Goal: Obtain resource: Download file/media

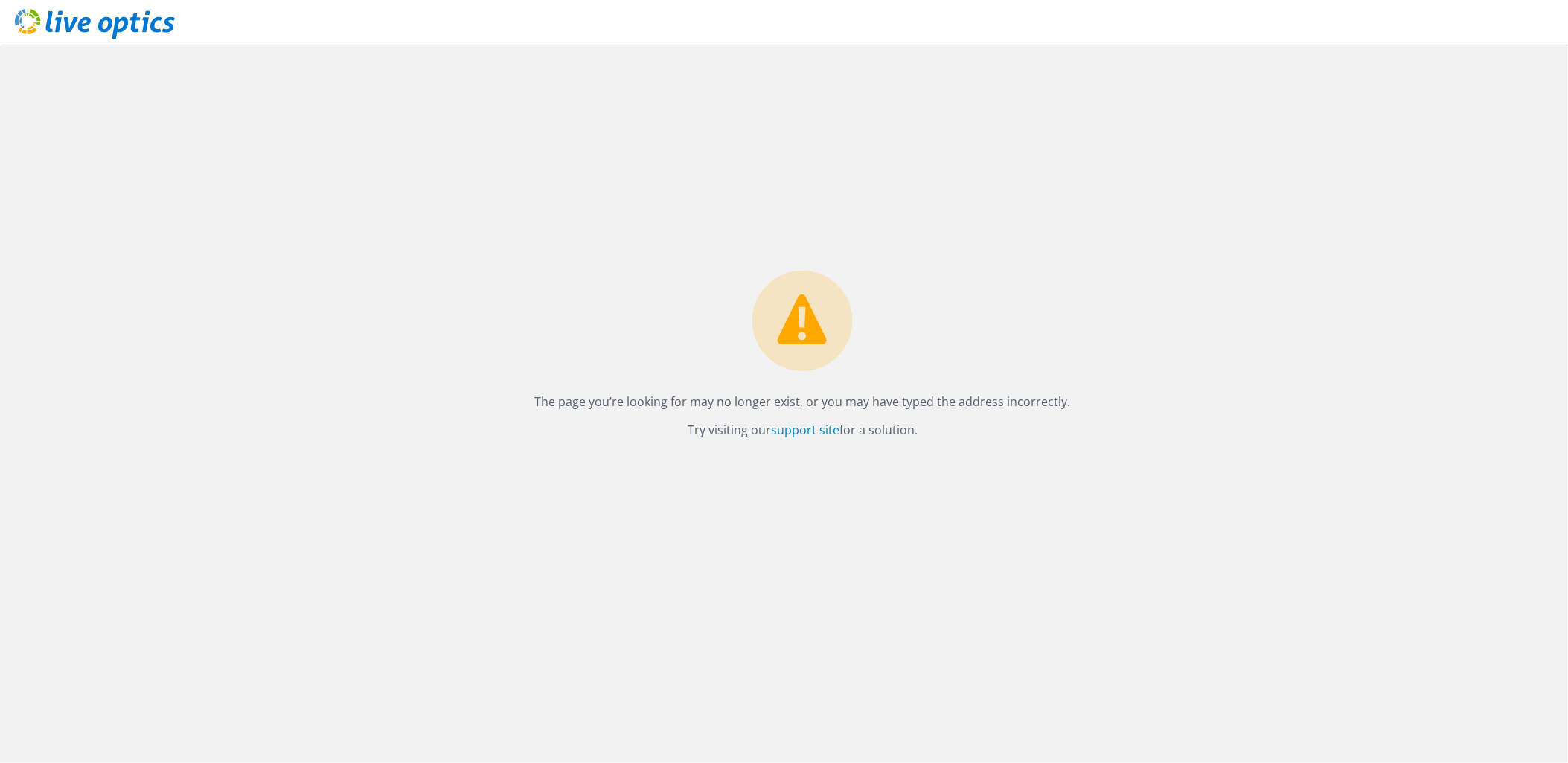
click at [130, 42] on div at bounding box center [87, 25] width 175 height 50
click at [137, 21] on icon at bounding box center [95, 24] width 160 height 31
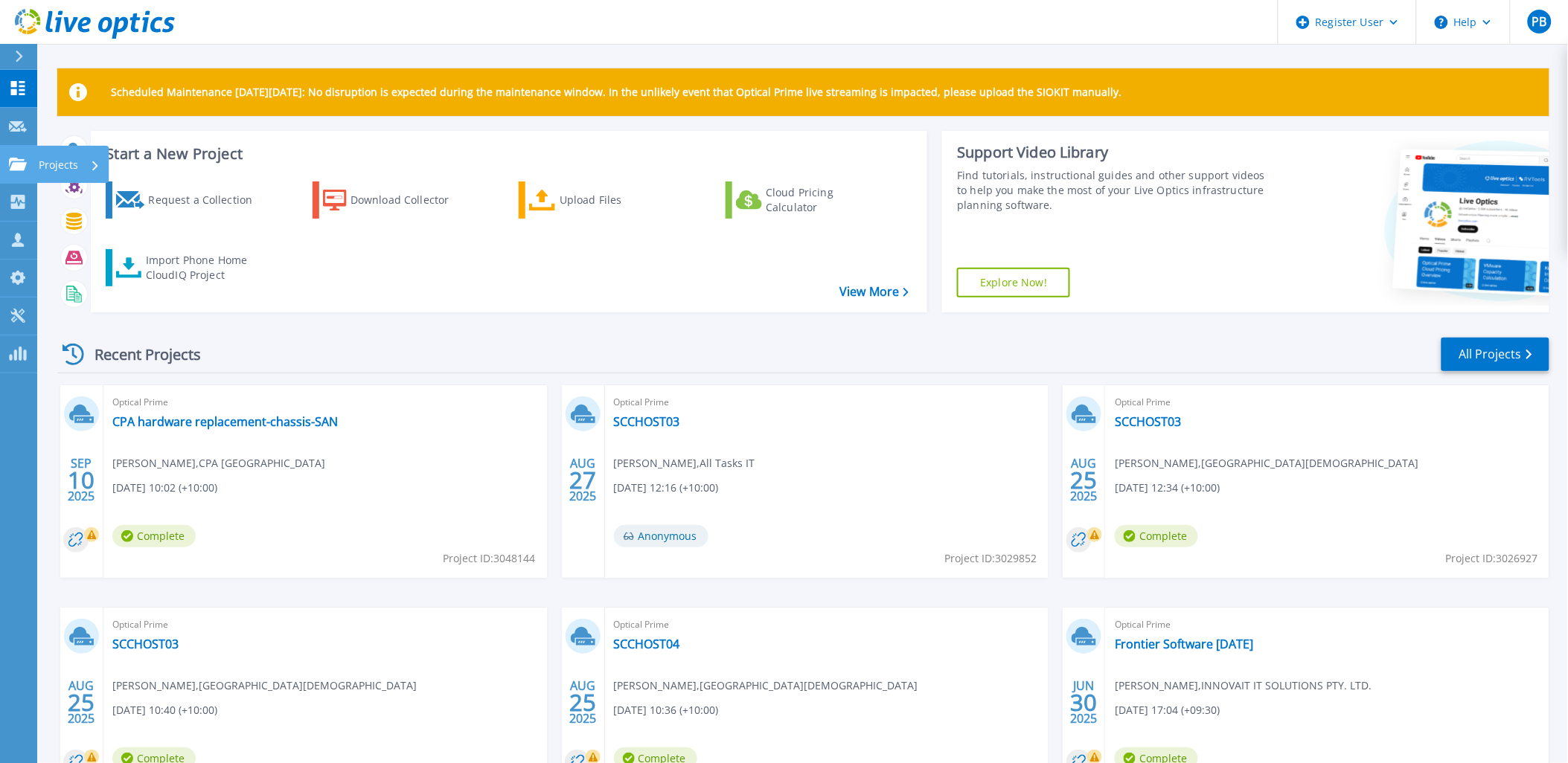
click at [0, 162] on html "Register User Help PB Dell User Patrick Balzan Patrick.Balzan@dell.com Dell My …" at bounding box center [784, 353] width 1568 height 706
click at [17, 162] on icon at bounding box center [18, 164] width 18 height 13
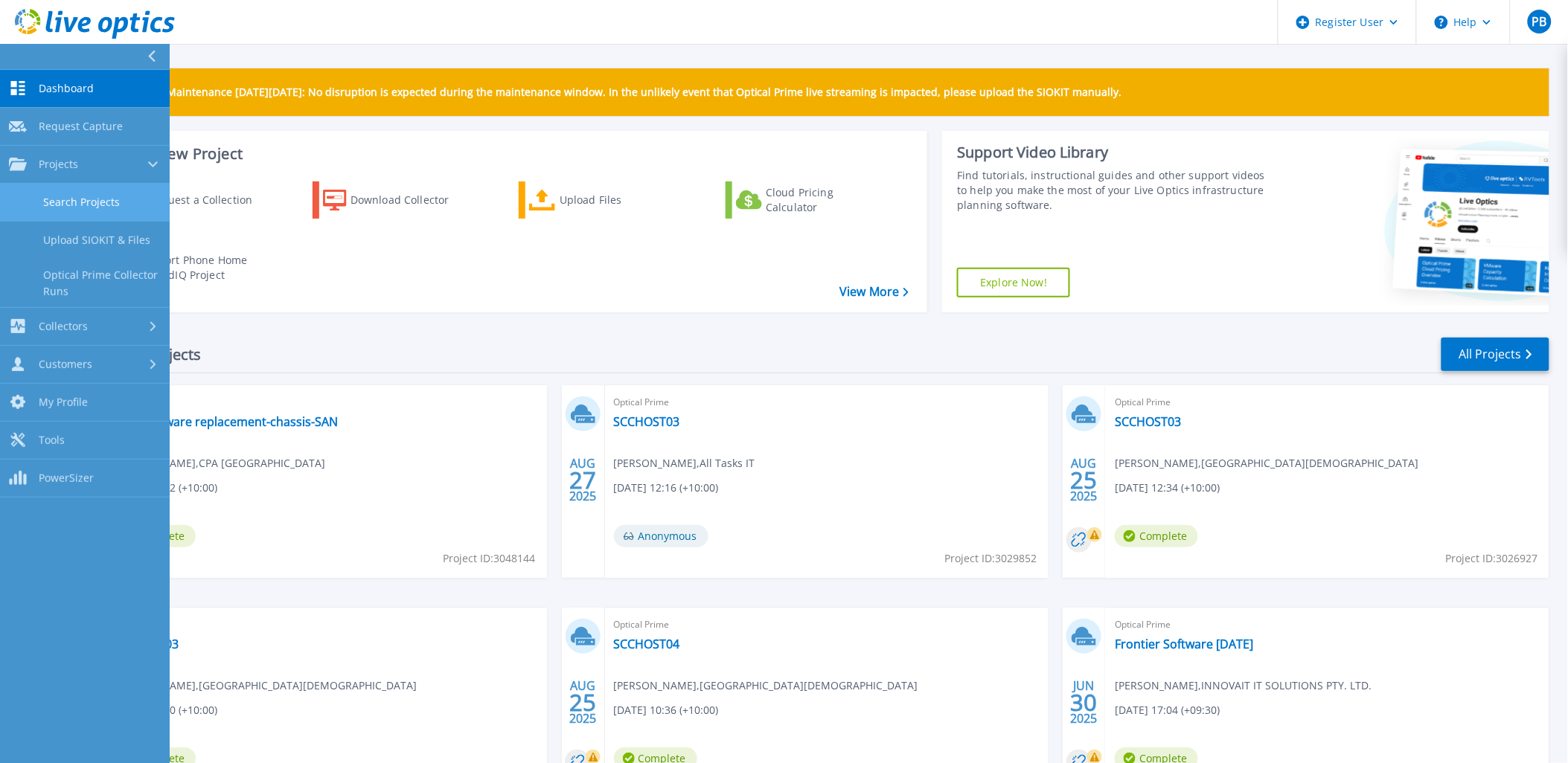
click at [25, 191] on link "Search Projects" at bounding box center [84, 203] width 170 height 38
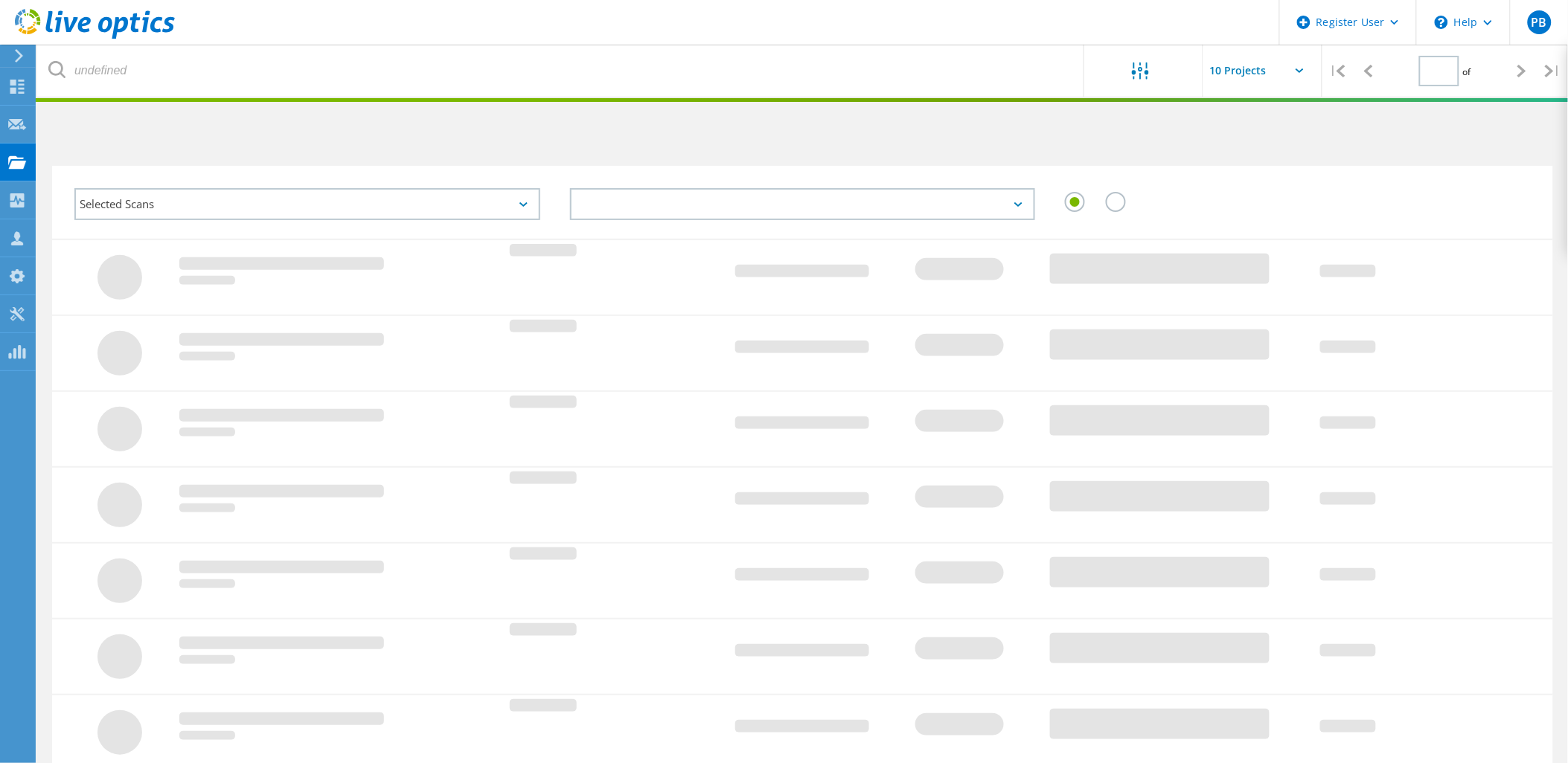
type input "1"
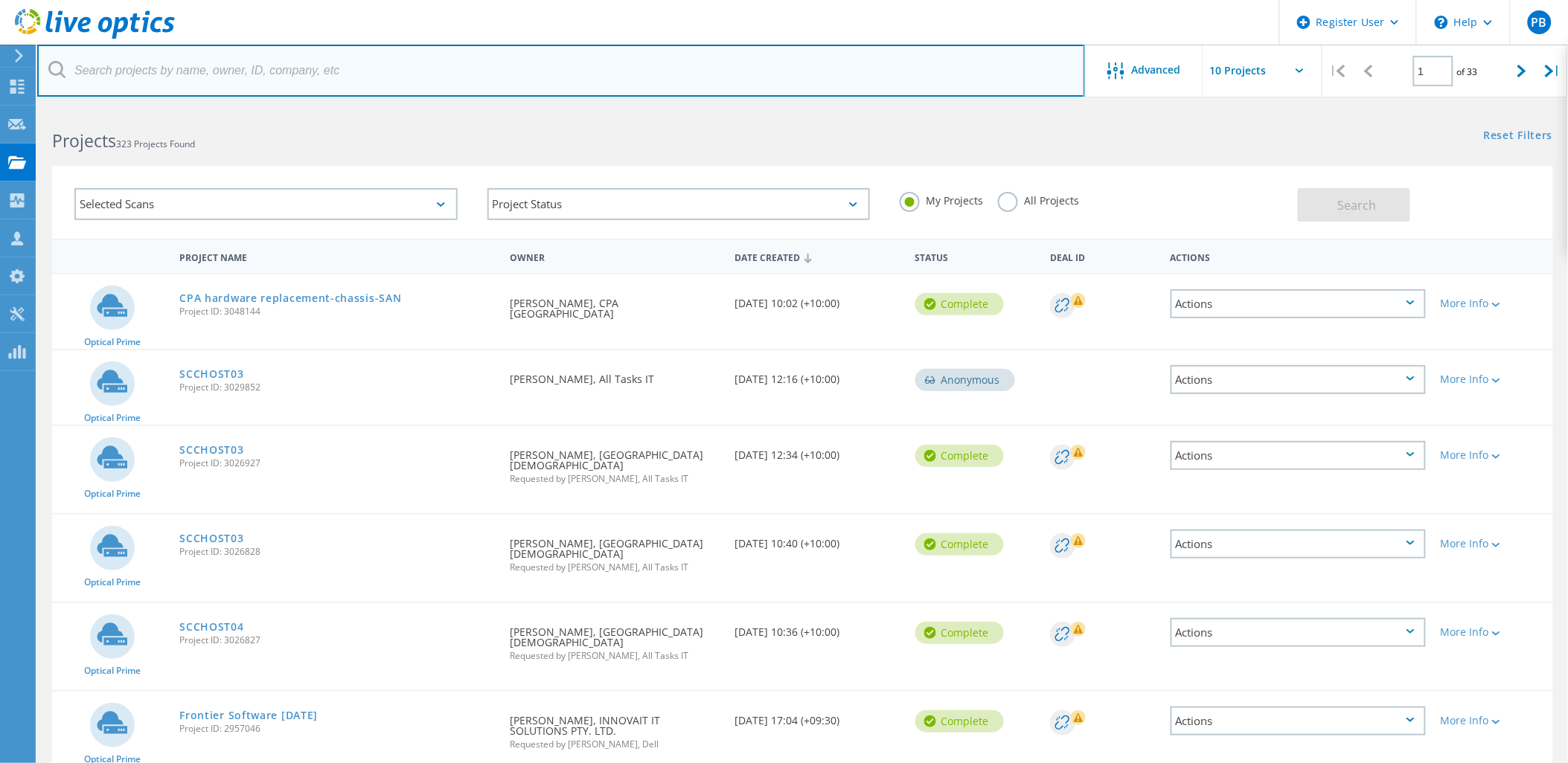
click at [315, 78] on input "text" at bounding box center [560, 71] width 1048 height 52
type input "SMR"
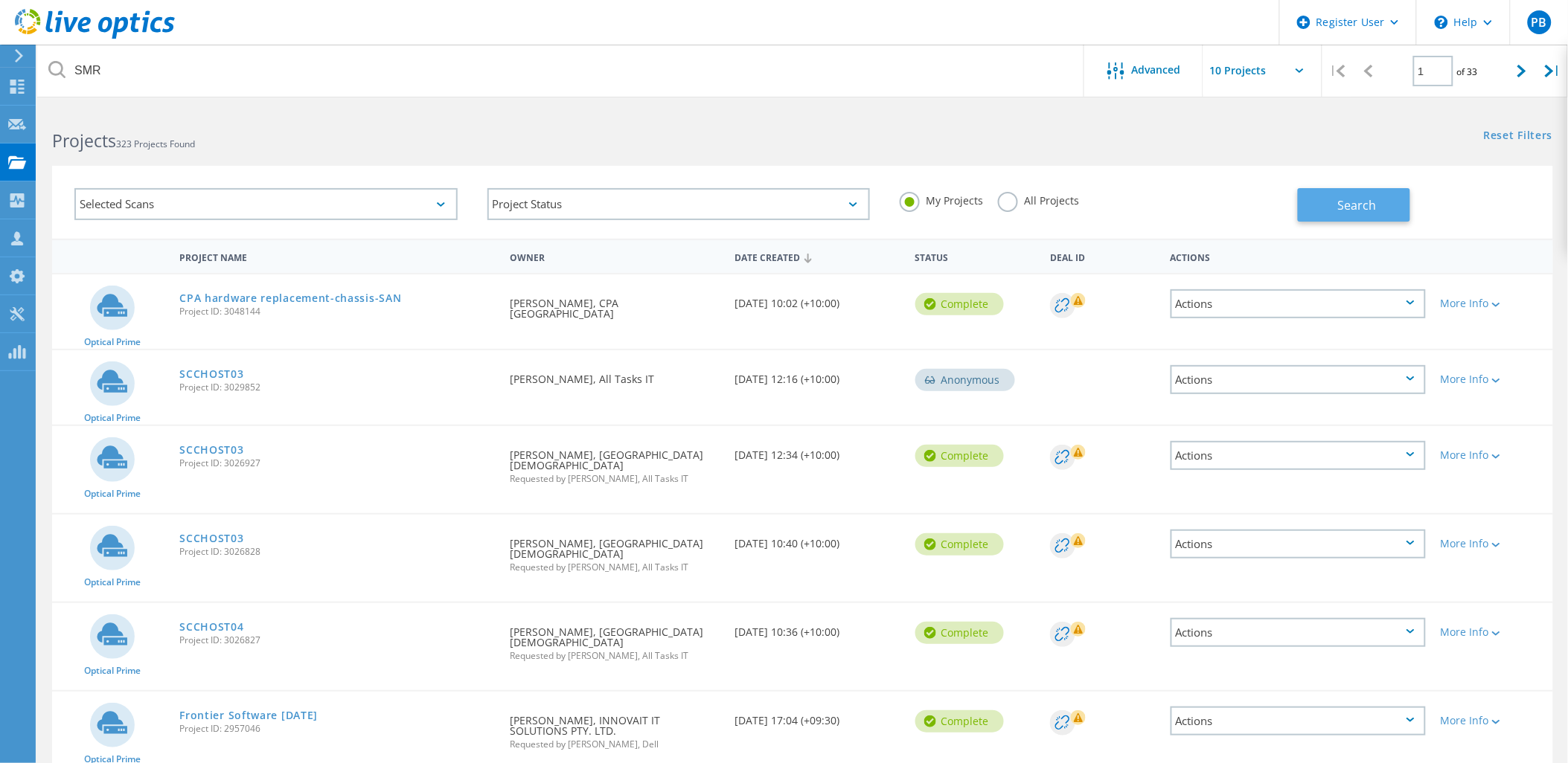
click at [1344, 194] on button "Search" at bounding box center [1353, 205] width 112 height 33
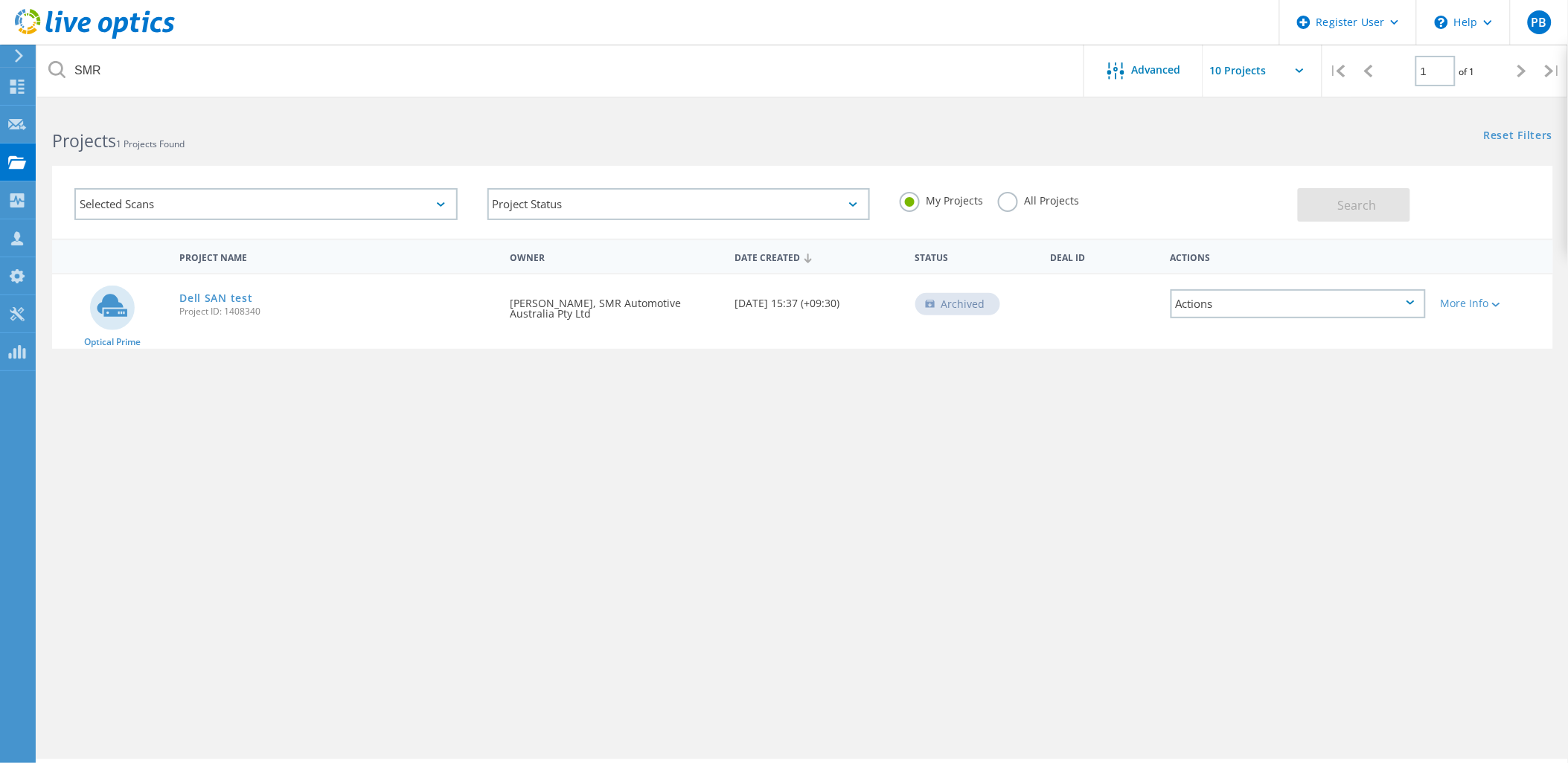
click at [206, 276] on div "Dell SAN test Project ID: 1408340" at bounding box center [337, 303] width 330 height 57
click at [209, 294] on link "Dell SAN test" at bounding box center [216, 299] width 73 height 11
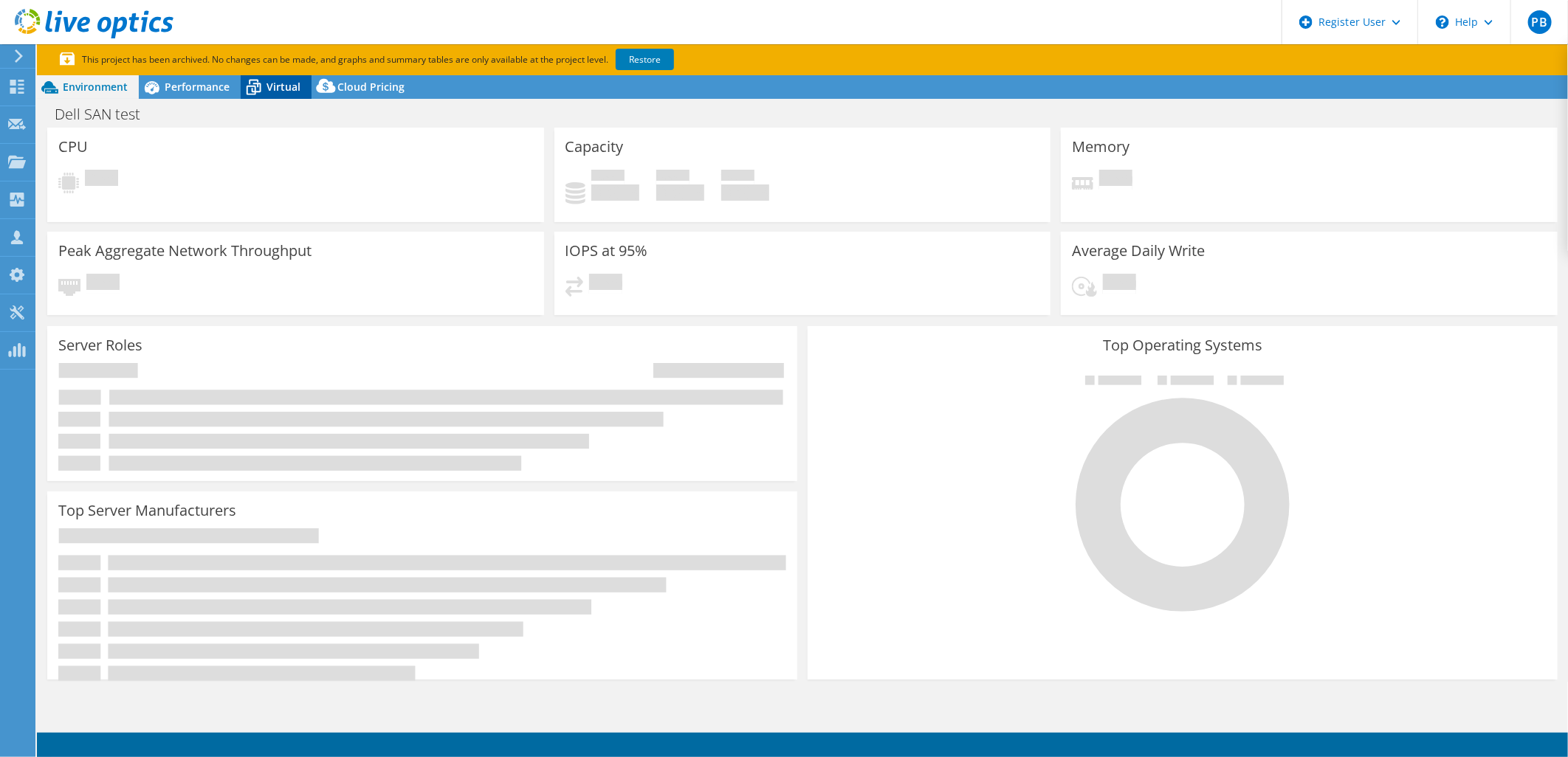
select select "USD"
click at [274, 88] on span "Virtual" at bounding box center [283, 86] width 34 height 14
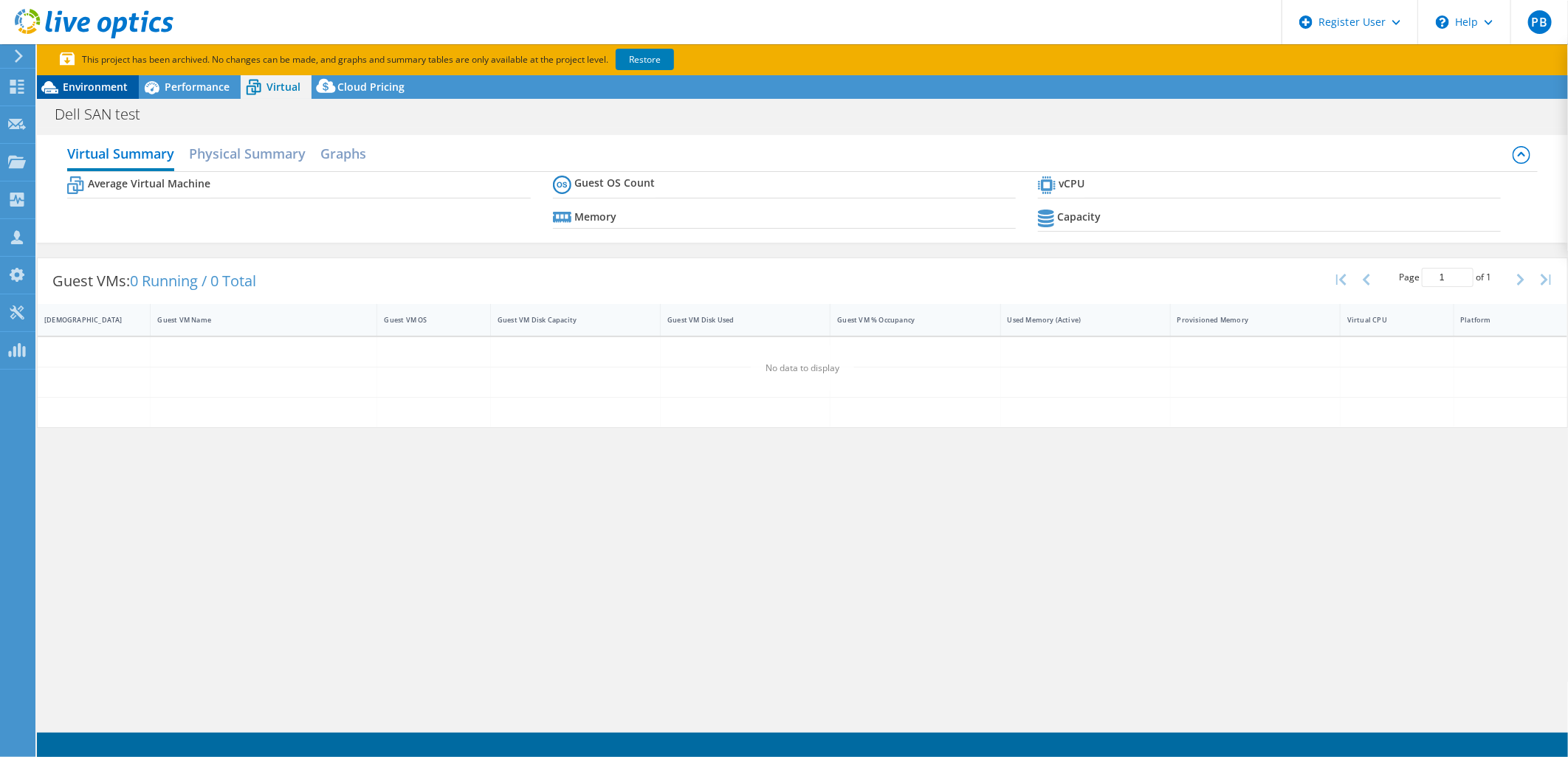
click at [99, 85] on span "Environment" at bounding box center [94, 86] width 65 height 14
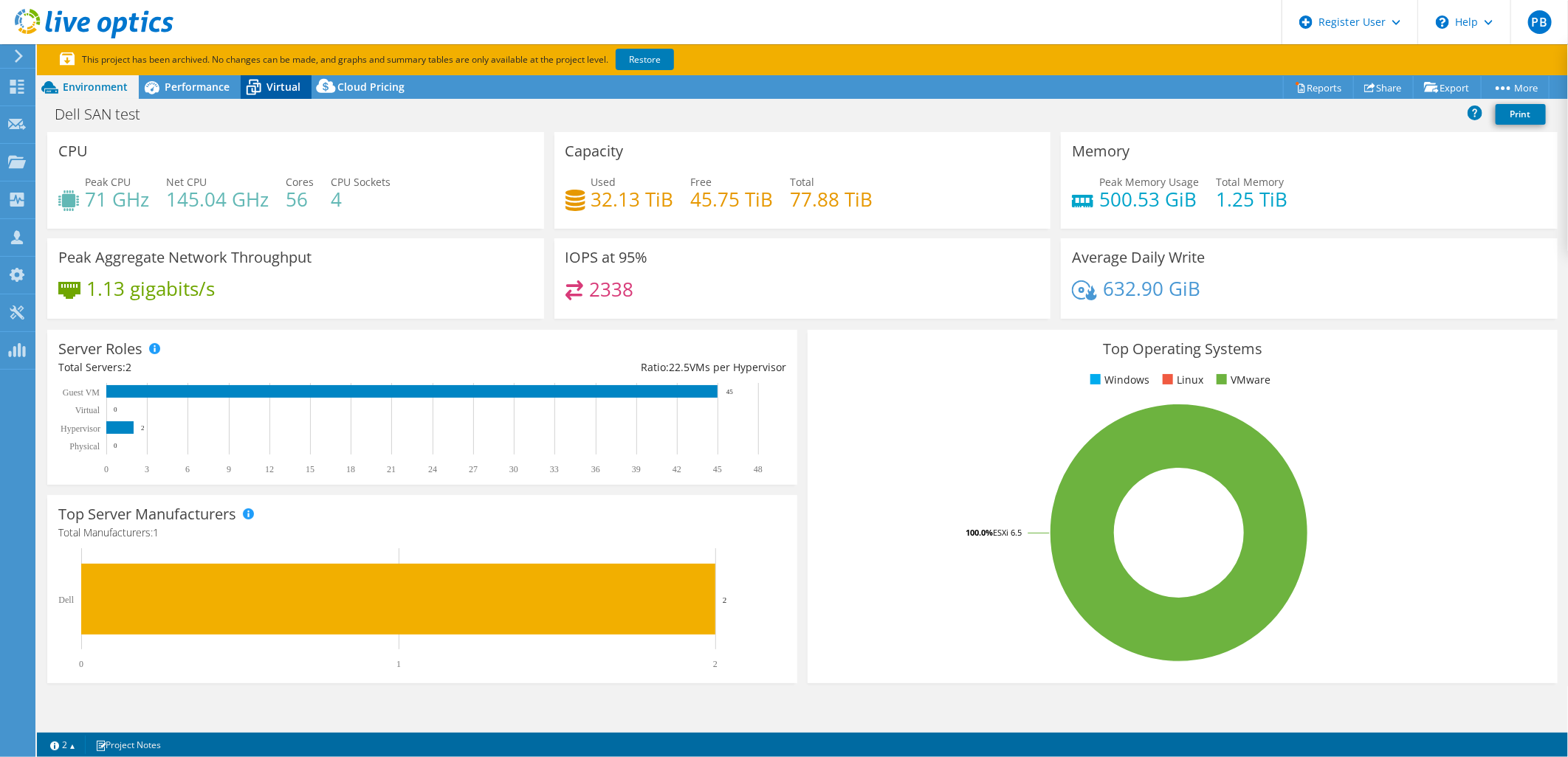
click at [267, 85] on span "Virtual" at bounding box center [283, 86] width 34 height 14
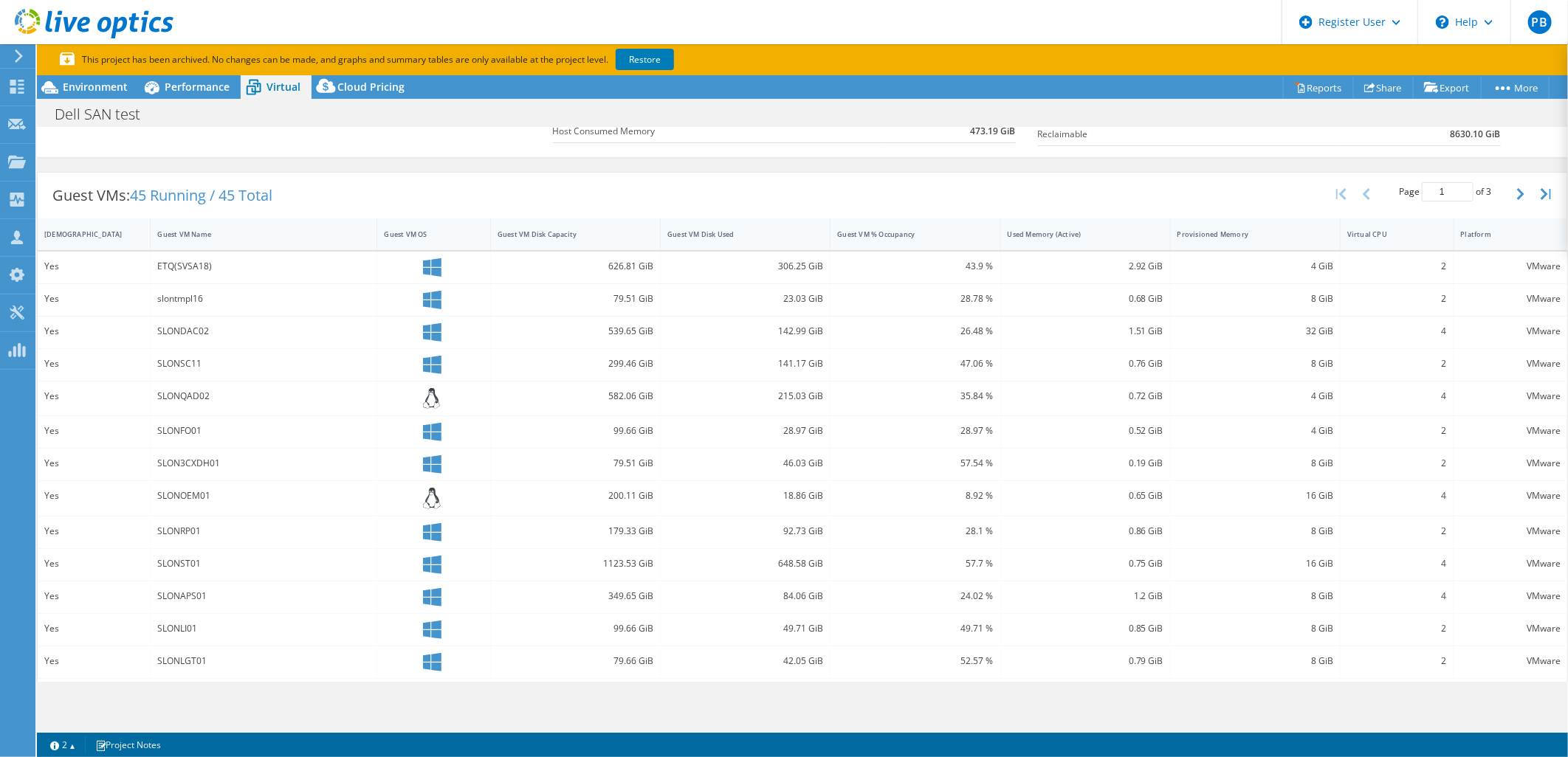
scroll to position [313, 0]
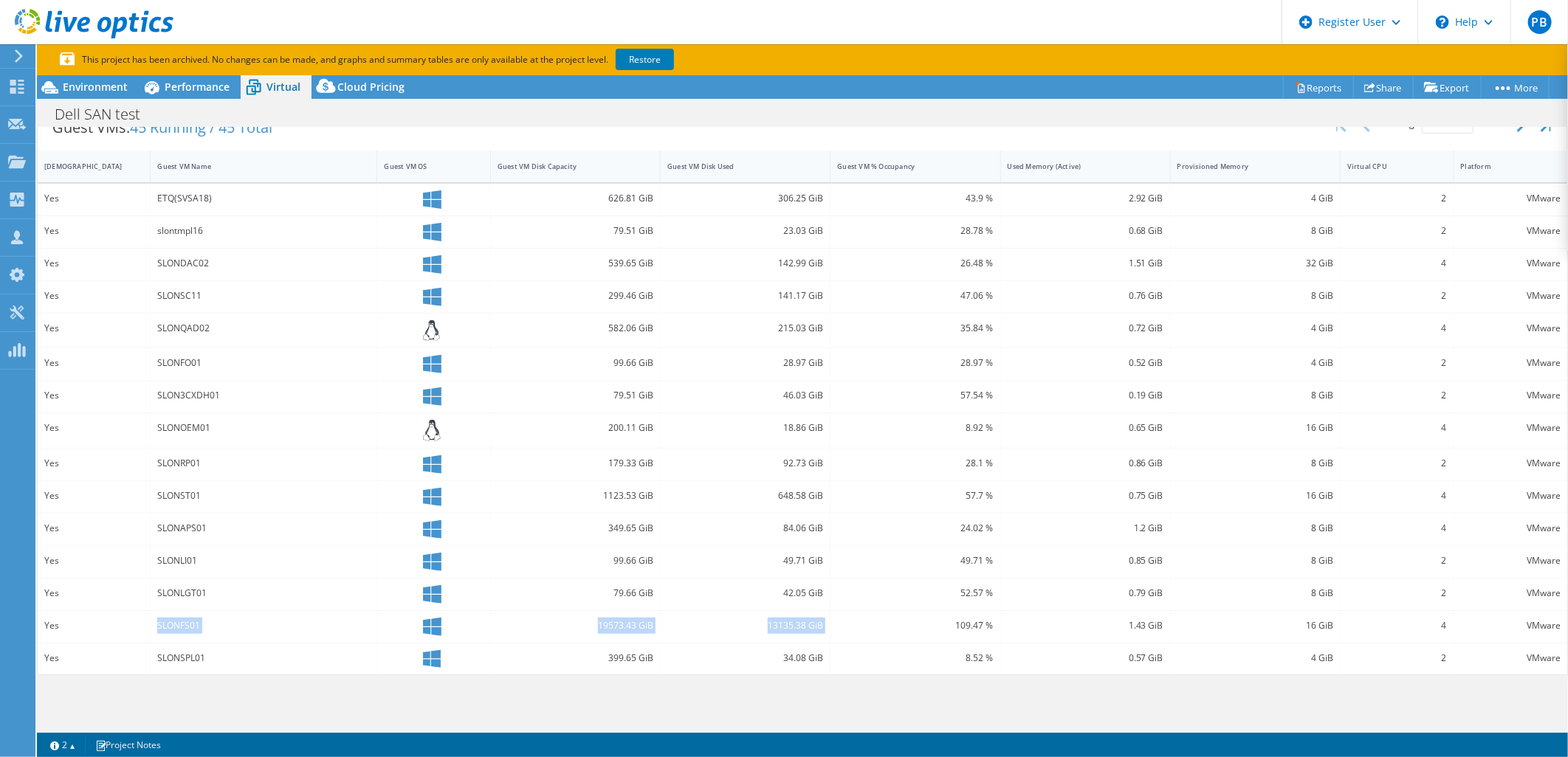
drag, startPoint x: 151, startPoint y: 631, endPoint x: 825, endPoint y: 633, distance: 674.0
click at [825, 633] on div "Yes SLONFS01 19573.43 GiB 13135.38 GiB 109.47 % 1.43 GiB 16 GiB 4 VMware" at bounding box center [802, 627] width 1530 height 32
click at [830, 633] on div "109.47 %" at bounding box center [915, 627] width 170 height 32
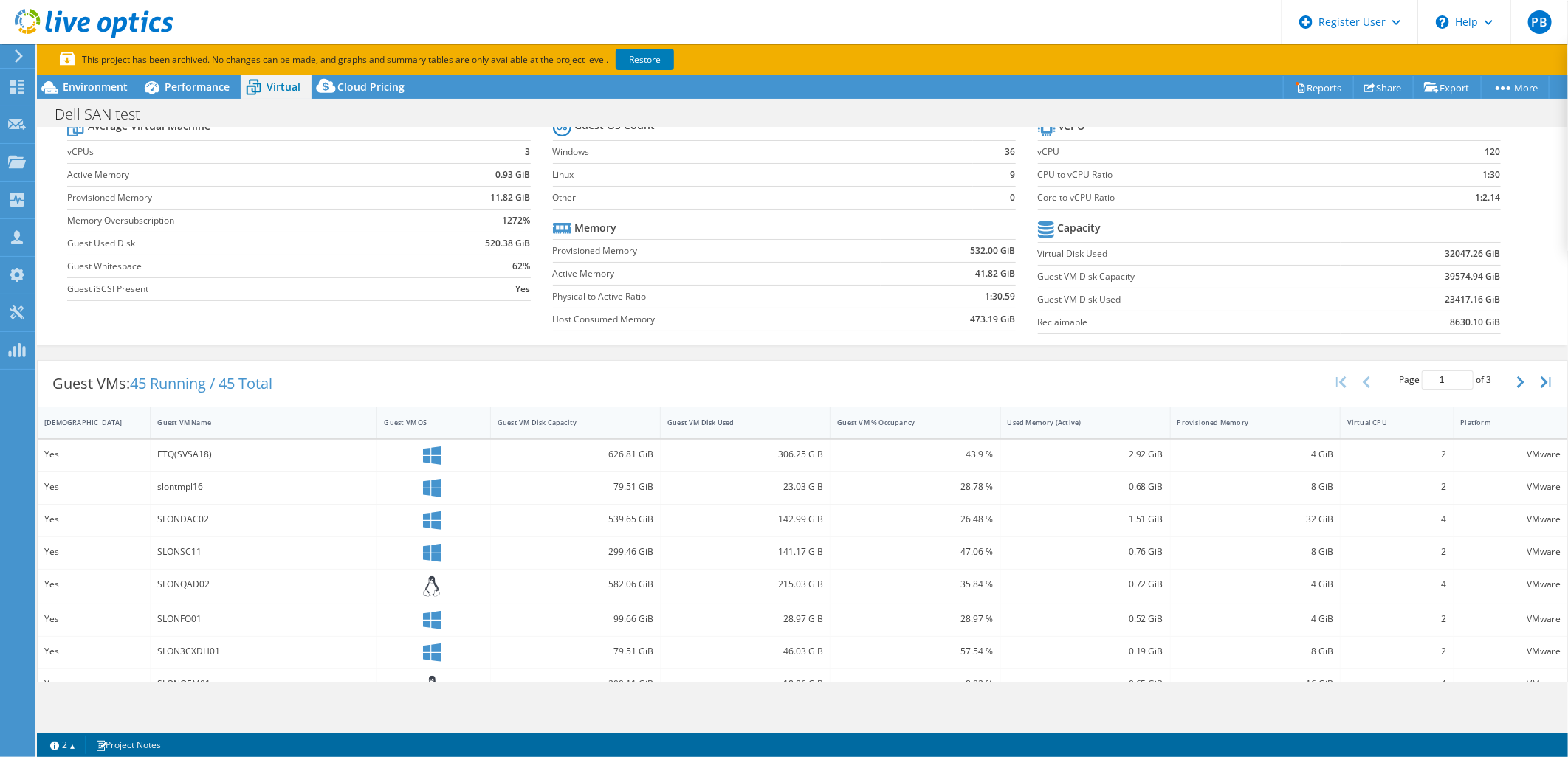
scroll to position [0, 0]
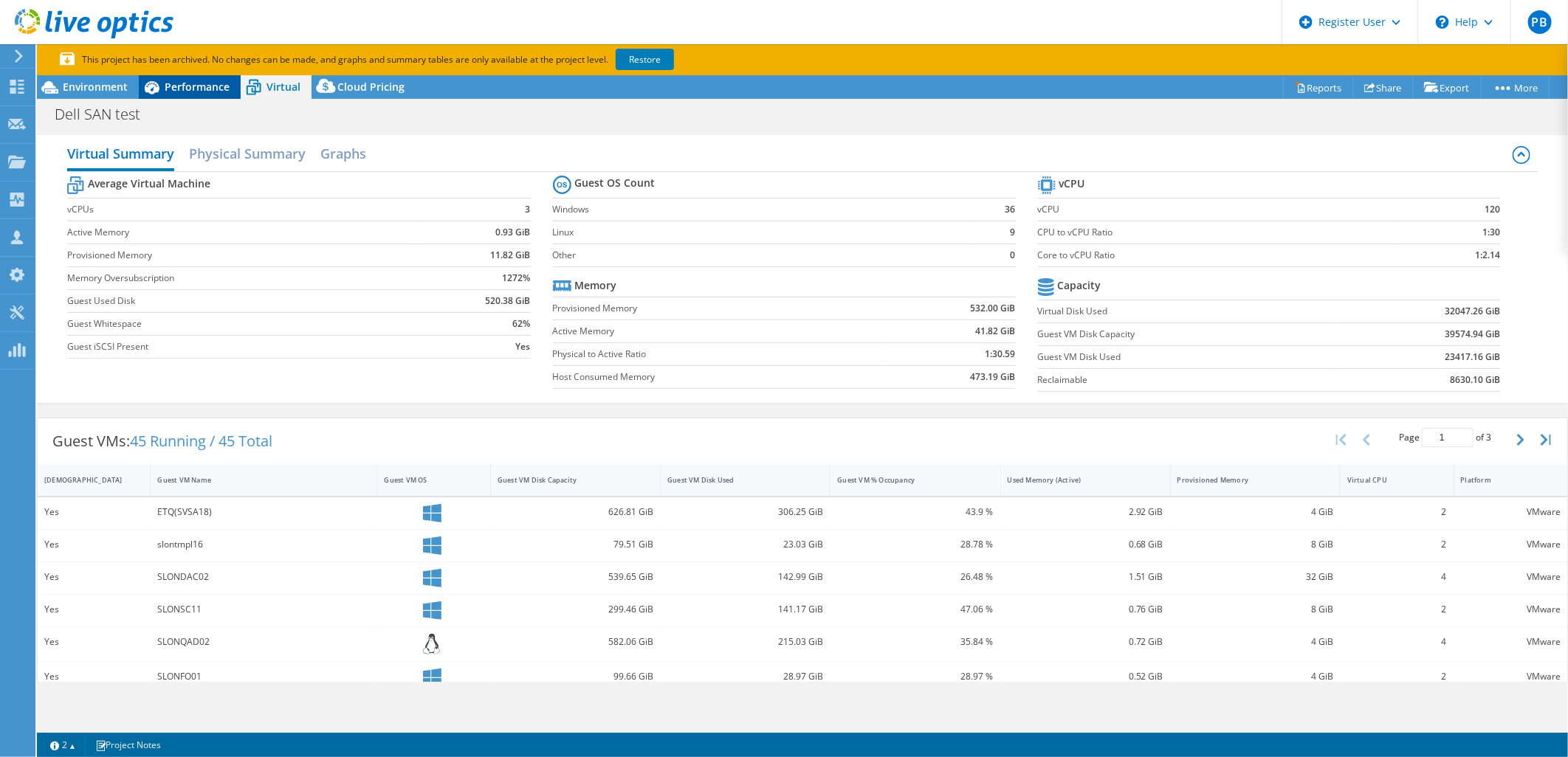
click at [187, 84] on span "Performance" at bounding box center [197, 86] width 65 height 14
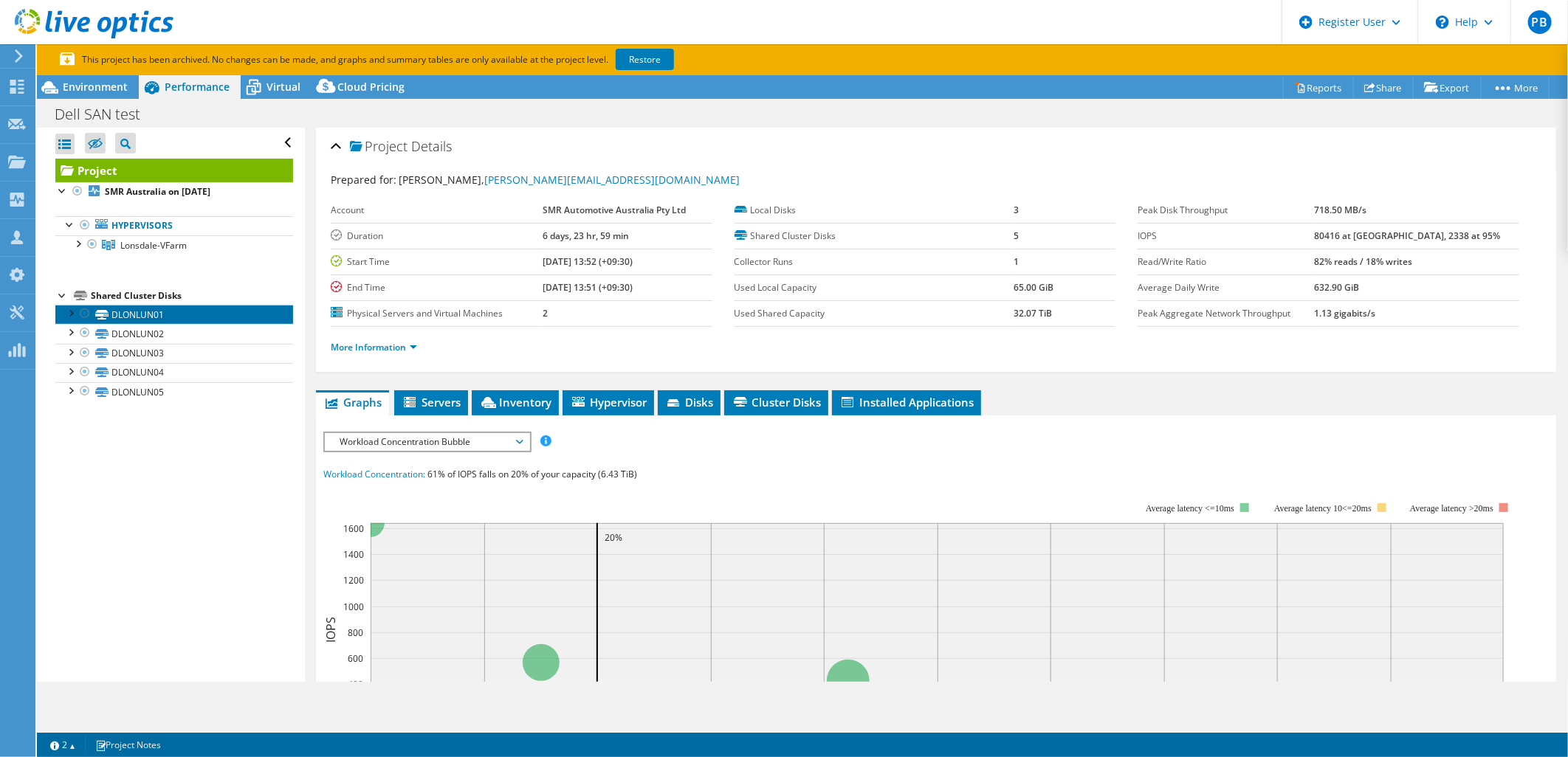
click at [187, 313] on link "DLONLUN01" at bounding box center [174, 314] width 238 height 20
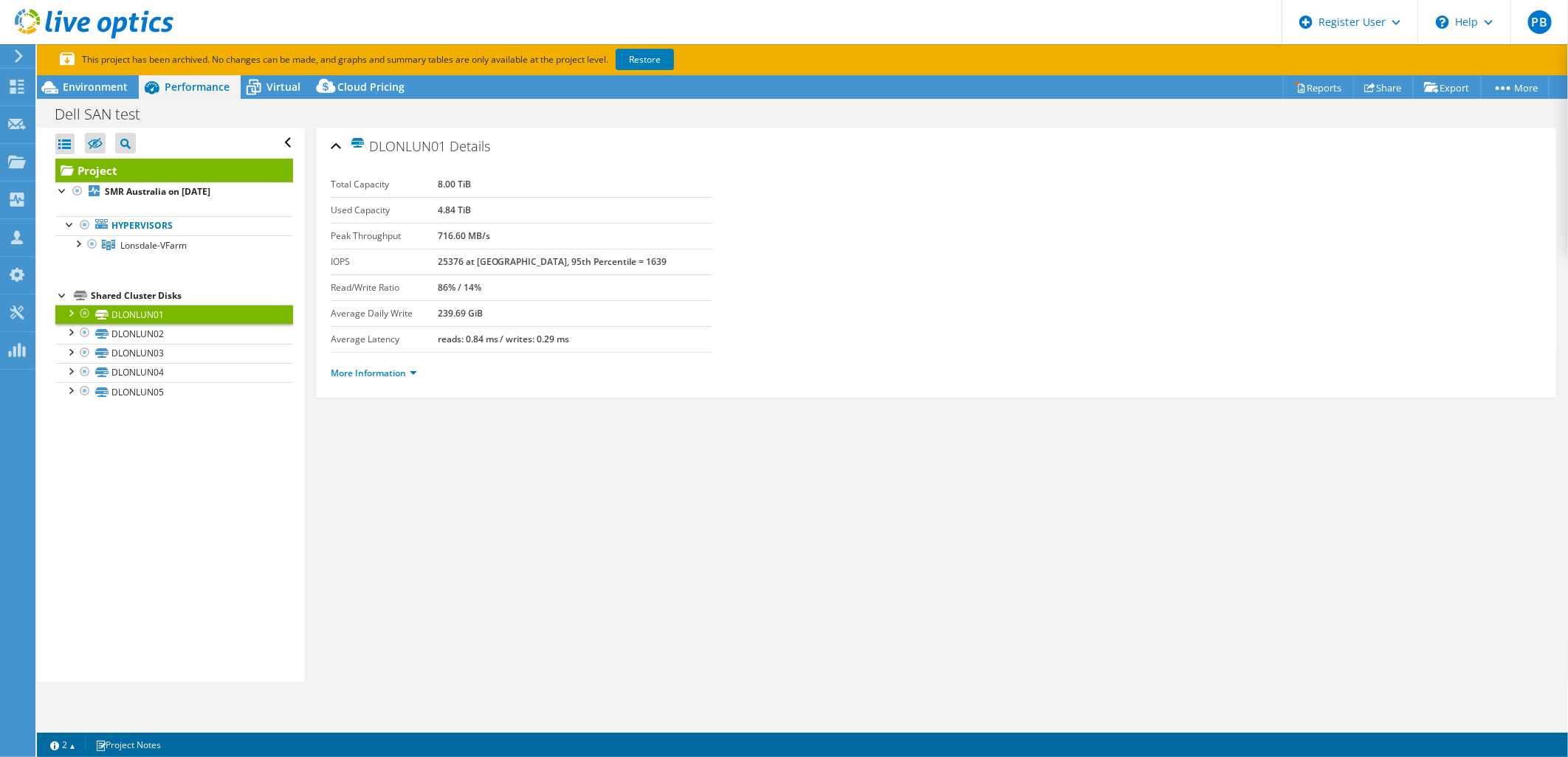
click at [182, 320] on link "DLONLUN01" at bounding box center [174, 314] width 238 height 20
click at [172, 329] on link "DLONLUN02" at bounding box center [174, 334] width 238 height 20
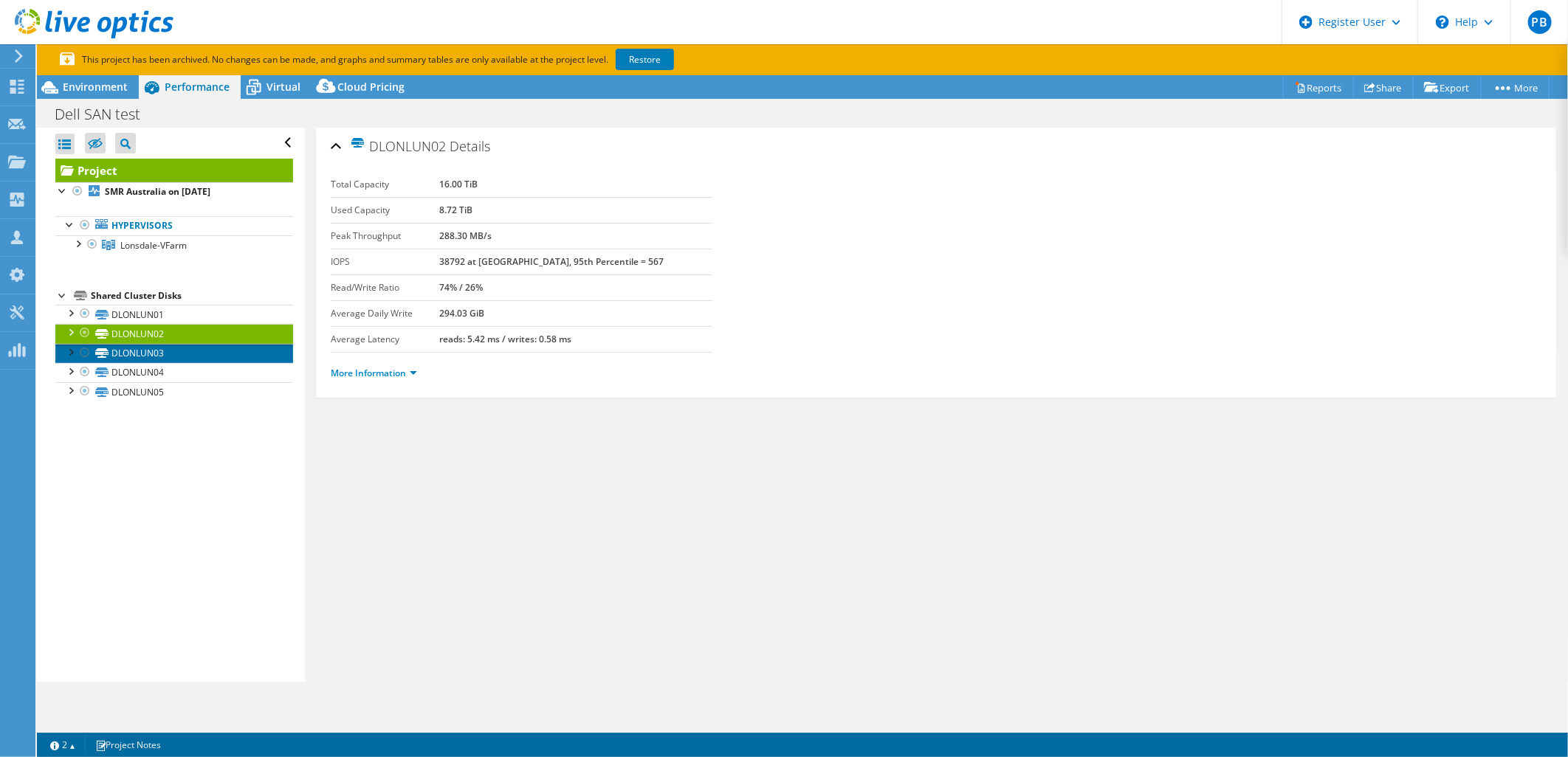
click at [182, 354] on link "DLONLUN03" at bounding box center [174, 354] width 238 height 20
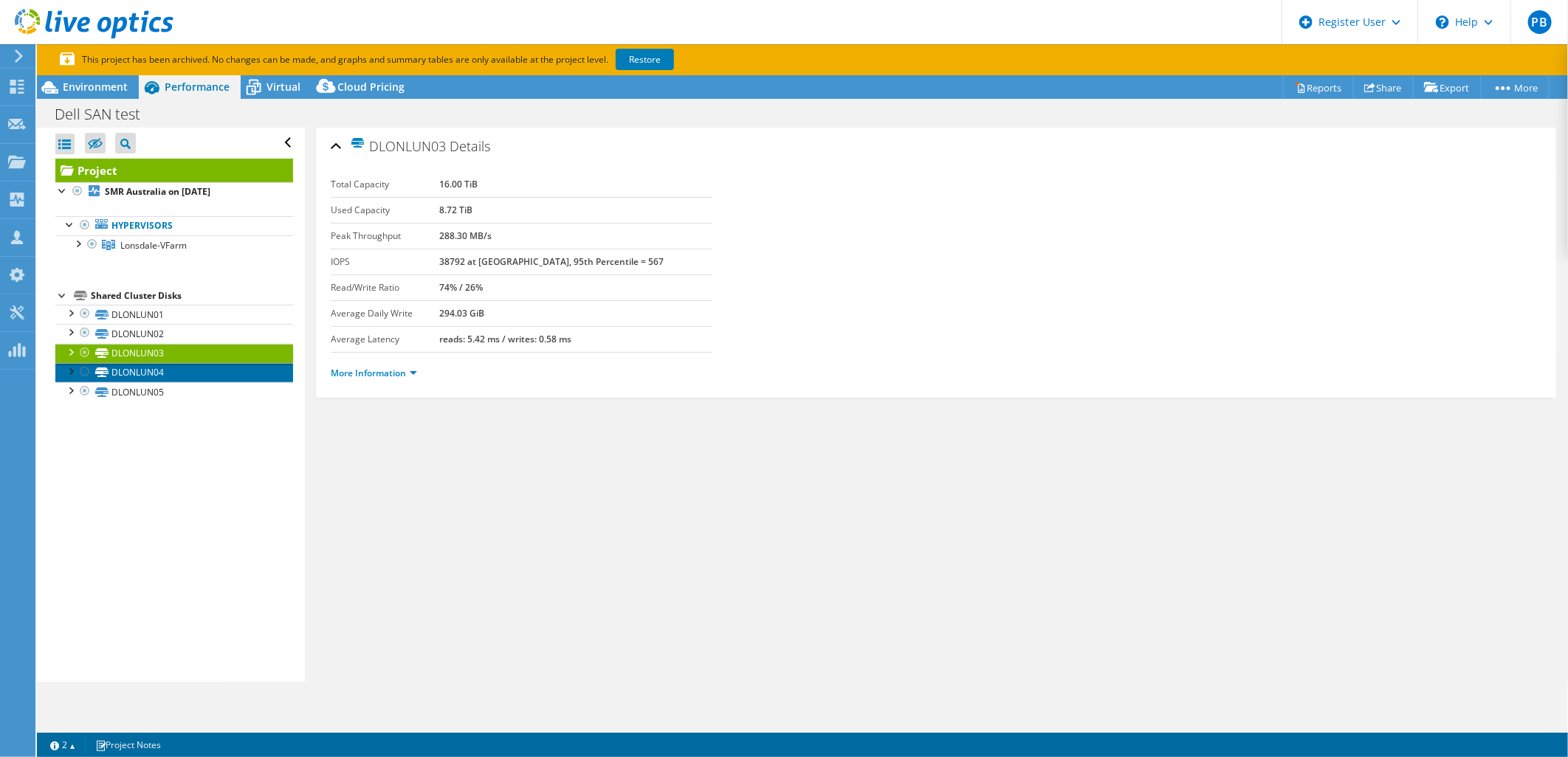
click at [181, 374] on link "DLONLUN04" at bounding box center [174, 373] width 238 height 20
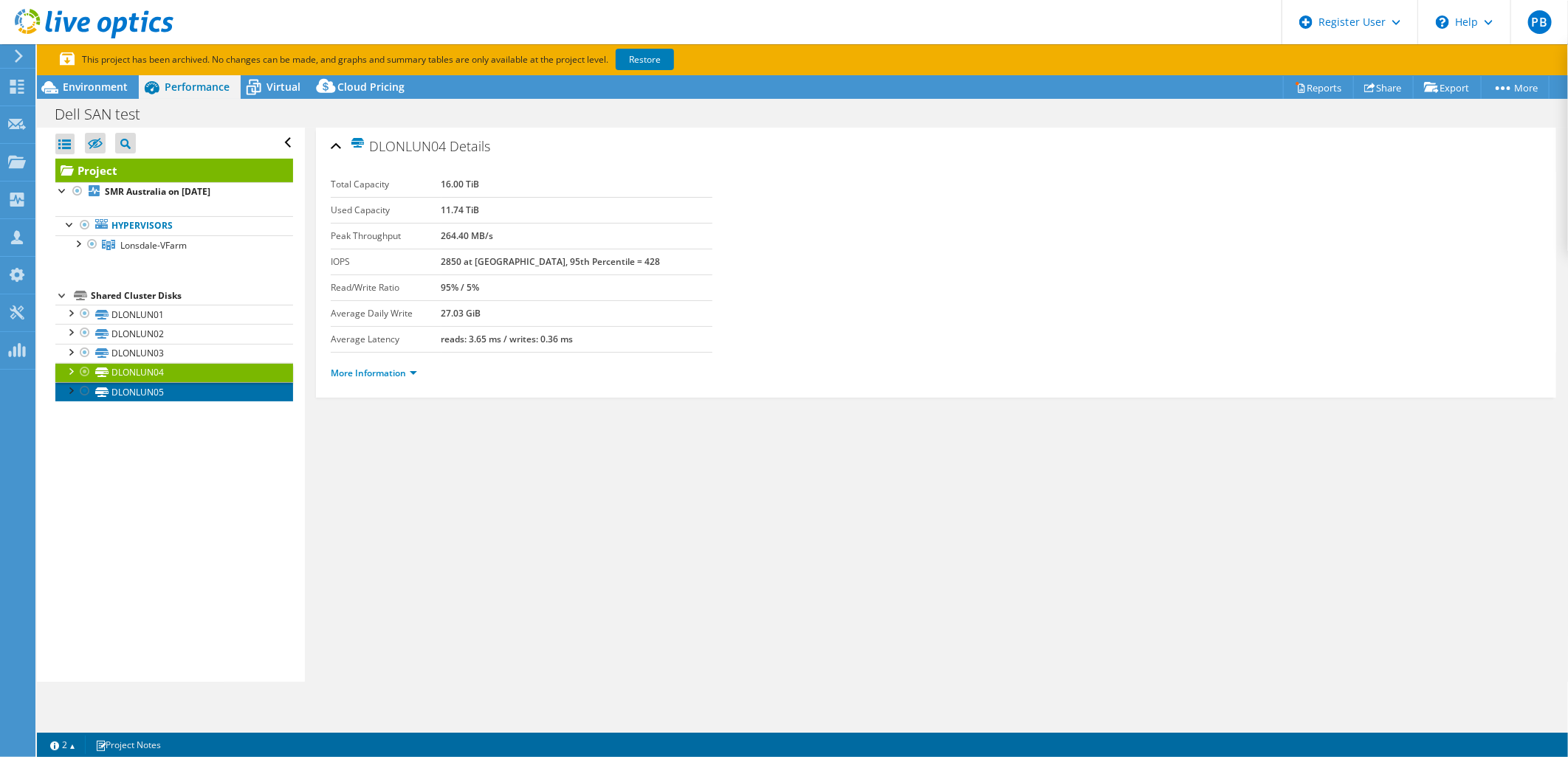
click at [174, 390] on link "DLONLUN05" at bounding box center [174, 392] width 238 height 20
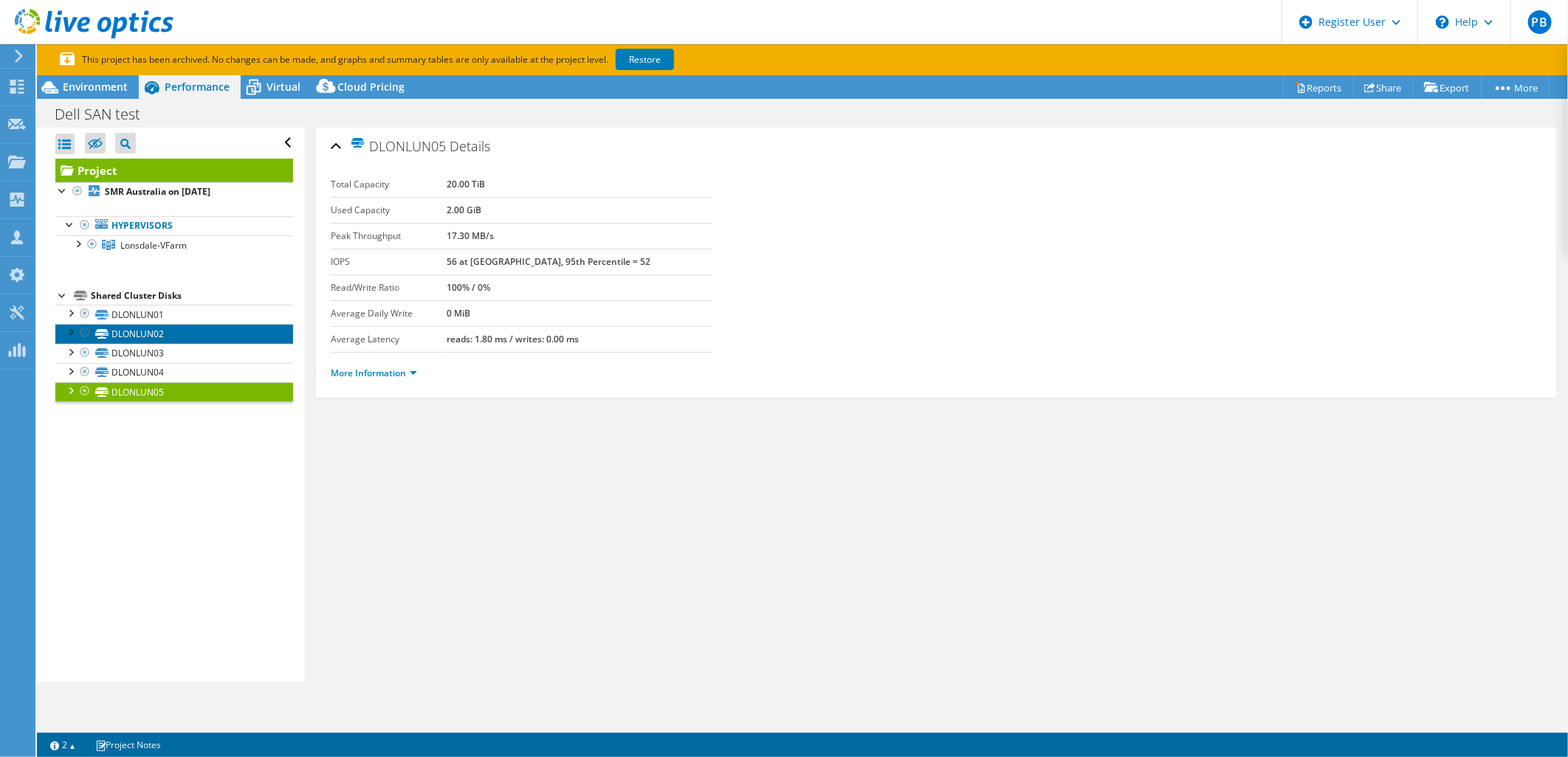
click at [143, 330] on link "DLONLUN02" at bounding box center [174, 334] width 238 height 20
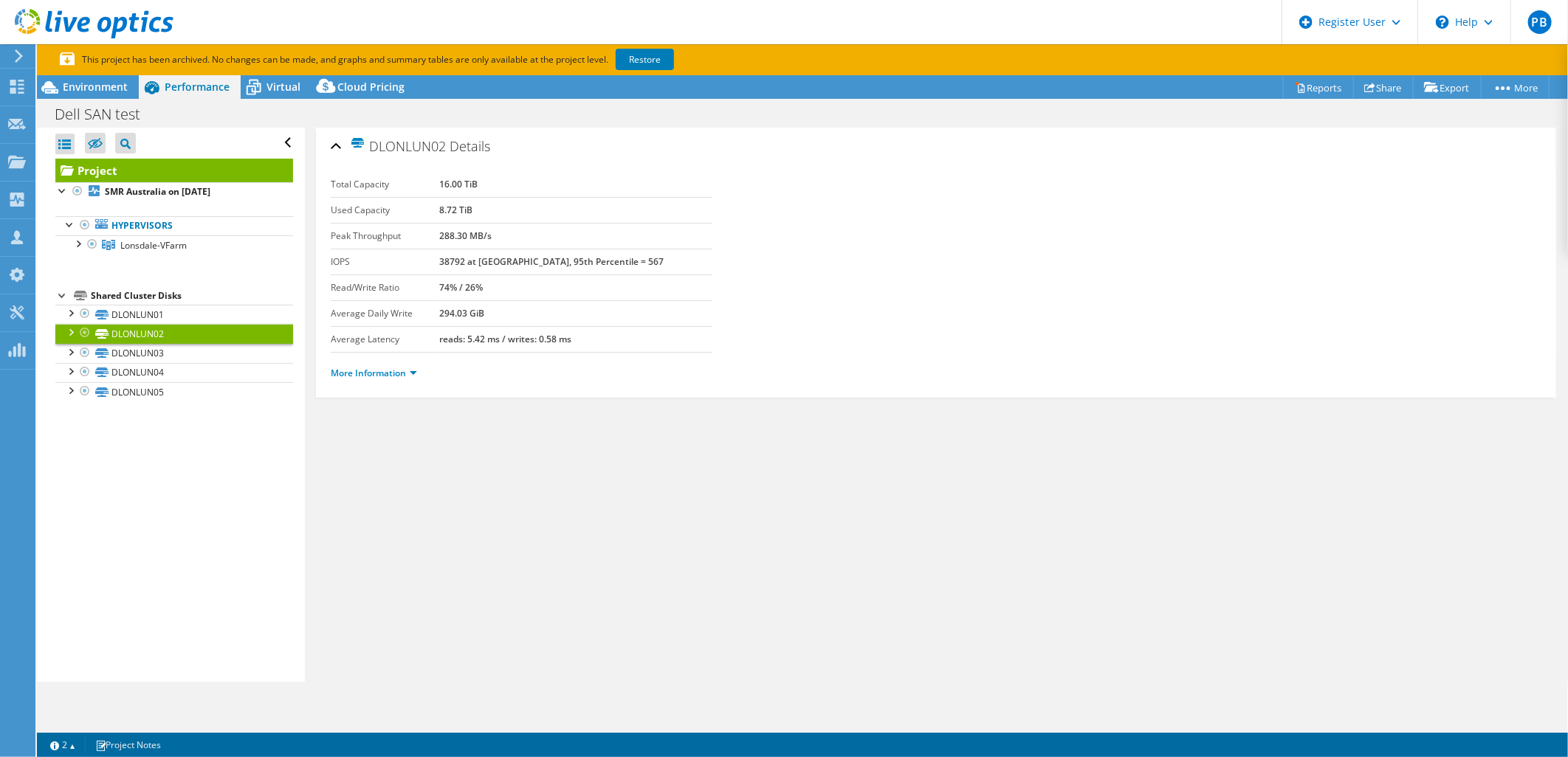
click at [155, 256] on ul "Hypervisors Lonsdale-VFarm slonesx04.smr.motherson.com" at bounding box center [174, 235] width 238 height 68
click at [157, 255] on link "Lonsdale-VFarm" at bounding box center [174, 245] width 238 height 20
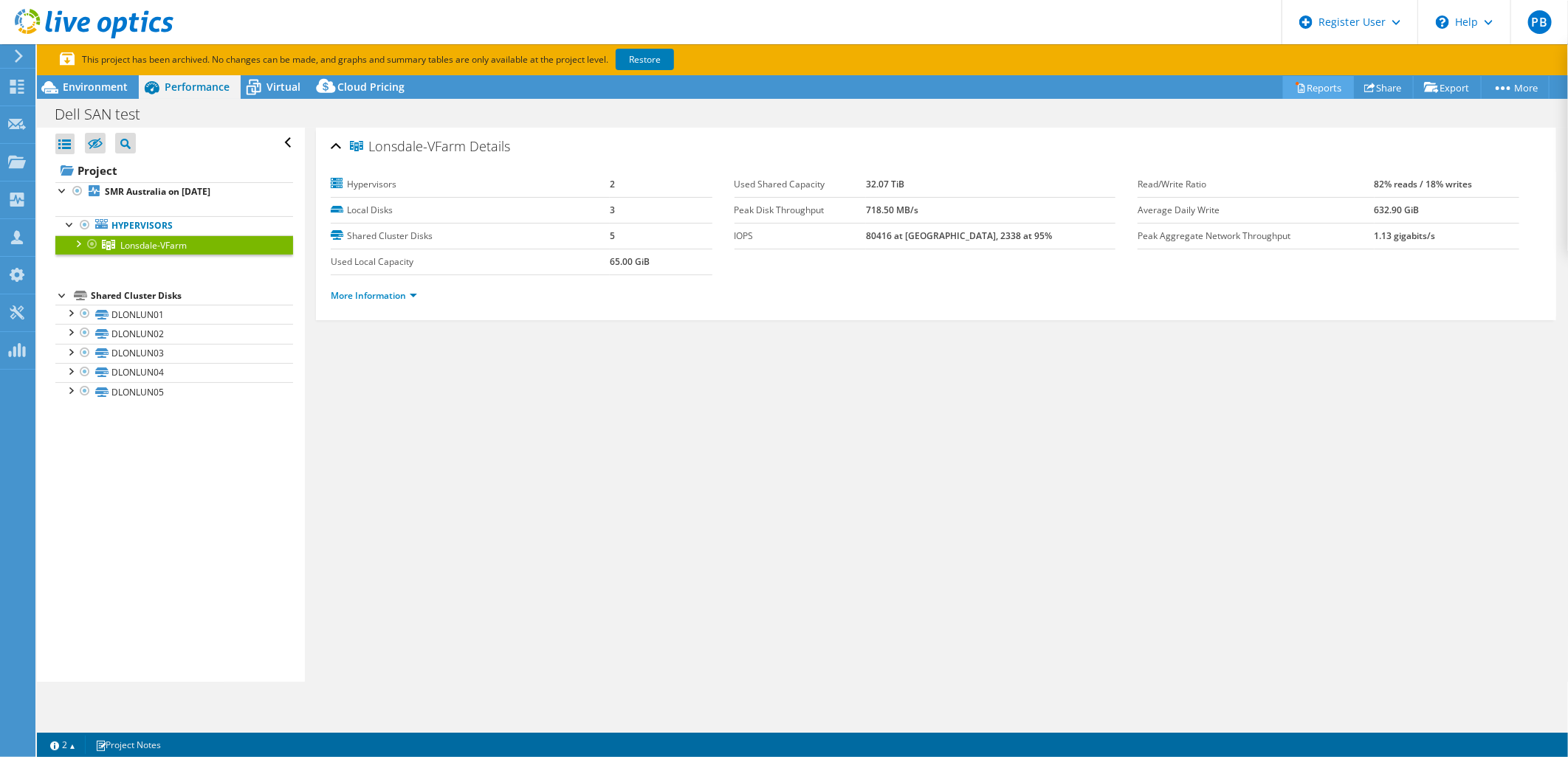
click at [1308, 85] on link "Reports" at bounding box center [1319, 87] width 71 height 23
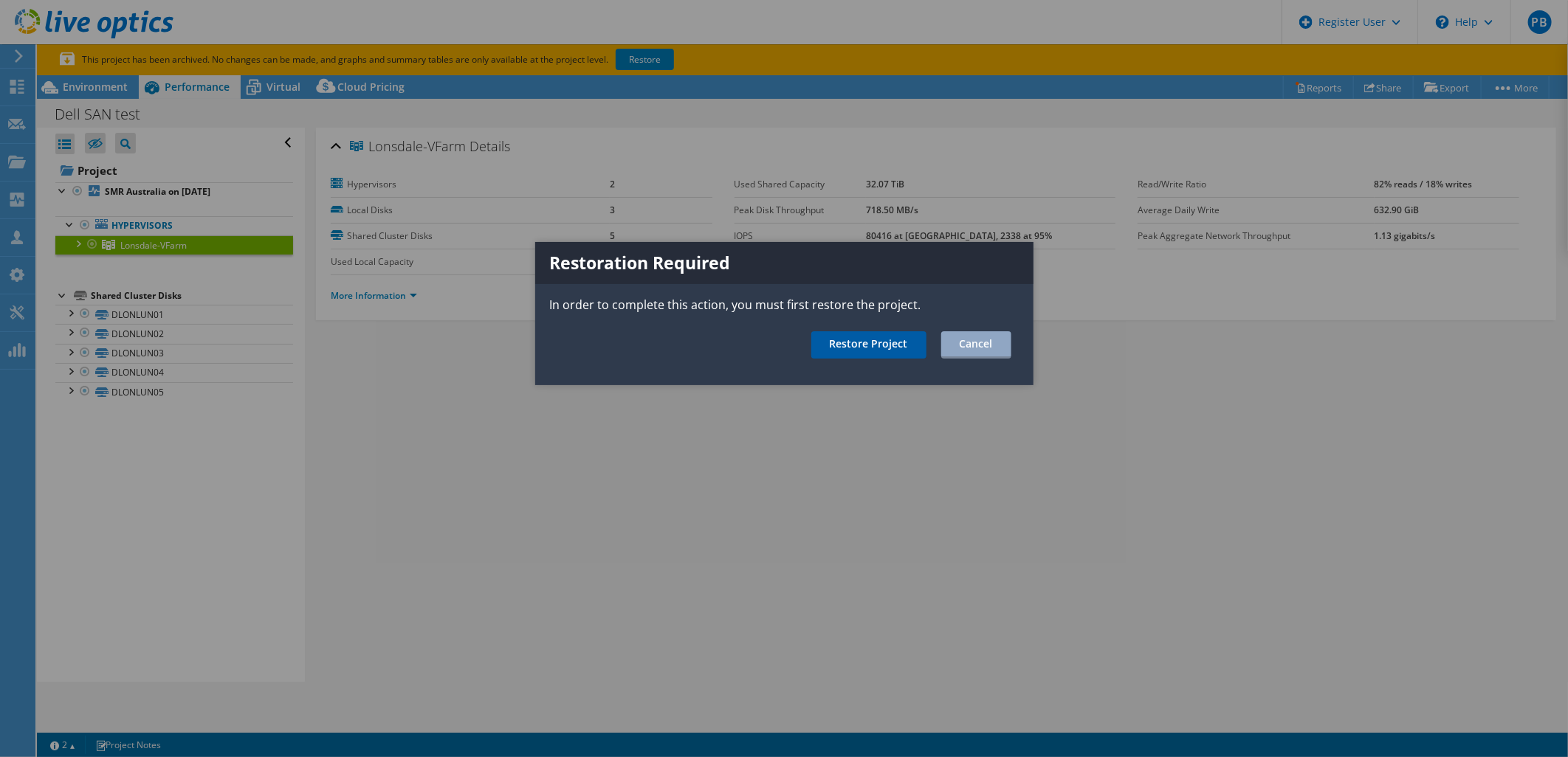
click at [880, 338] on link "Restore Project" at bounding box center [869, 345] width 115 height 28
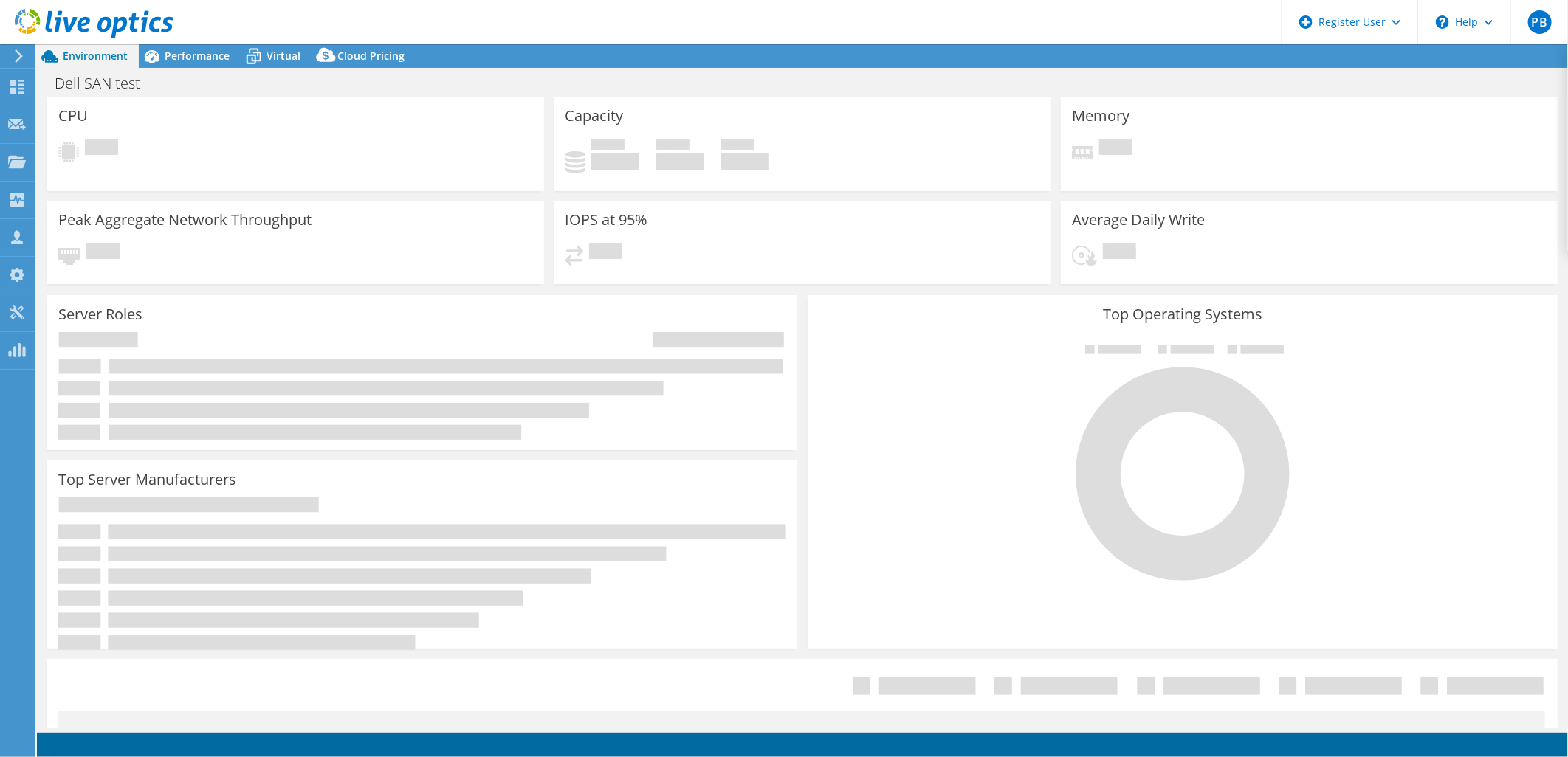
select select "USD"
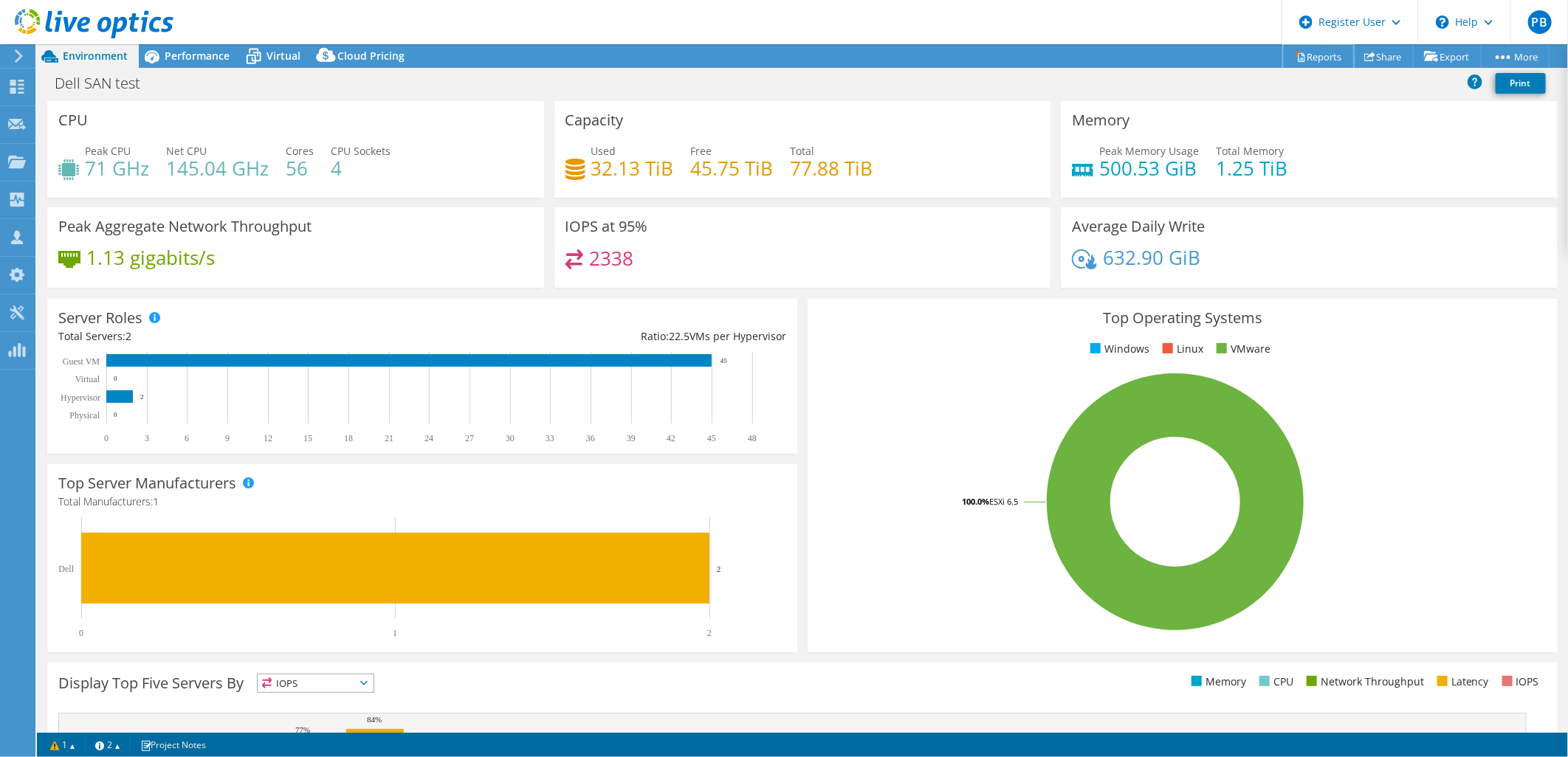
click at [1343, 60] on link "Reports" at bounding box center [1319, 57] width 71 height 23
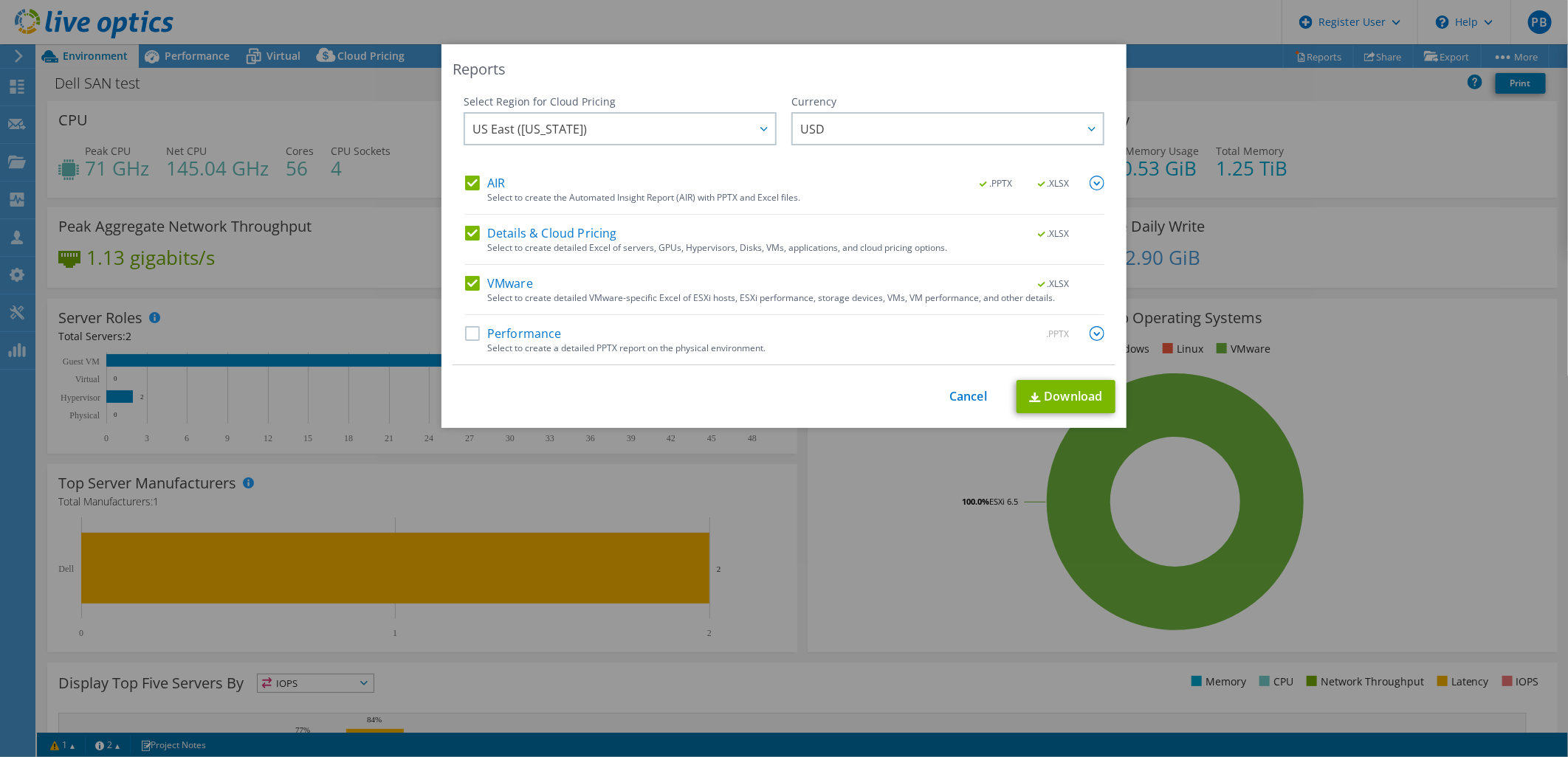
click at [459, 183] on div "Select Region for Cloud Pricing Asia Pacific ([GEOGRAPHIC_DATA]) [GEOGRAPHIC_DA…" at bounding box center [784, 230] width 663 height 271
click at [466, 183] on label "AIR" at bounding box center [485, 183] width 40 height 15
click at [0, 0] on input "AIR" at bounding box center [0, 0] width 0 height 0
click at [468, 239] on label "Details & Cloud Pricing" at bounding box center [541, 233] width 152 height 15
click at [0, 0] on input "Details & Cloud Pricing" at bounding box center [0, 0] width 0 height 0
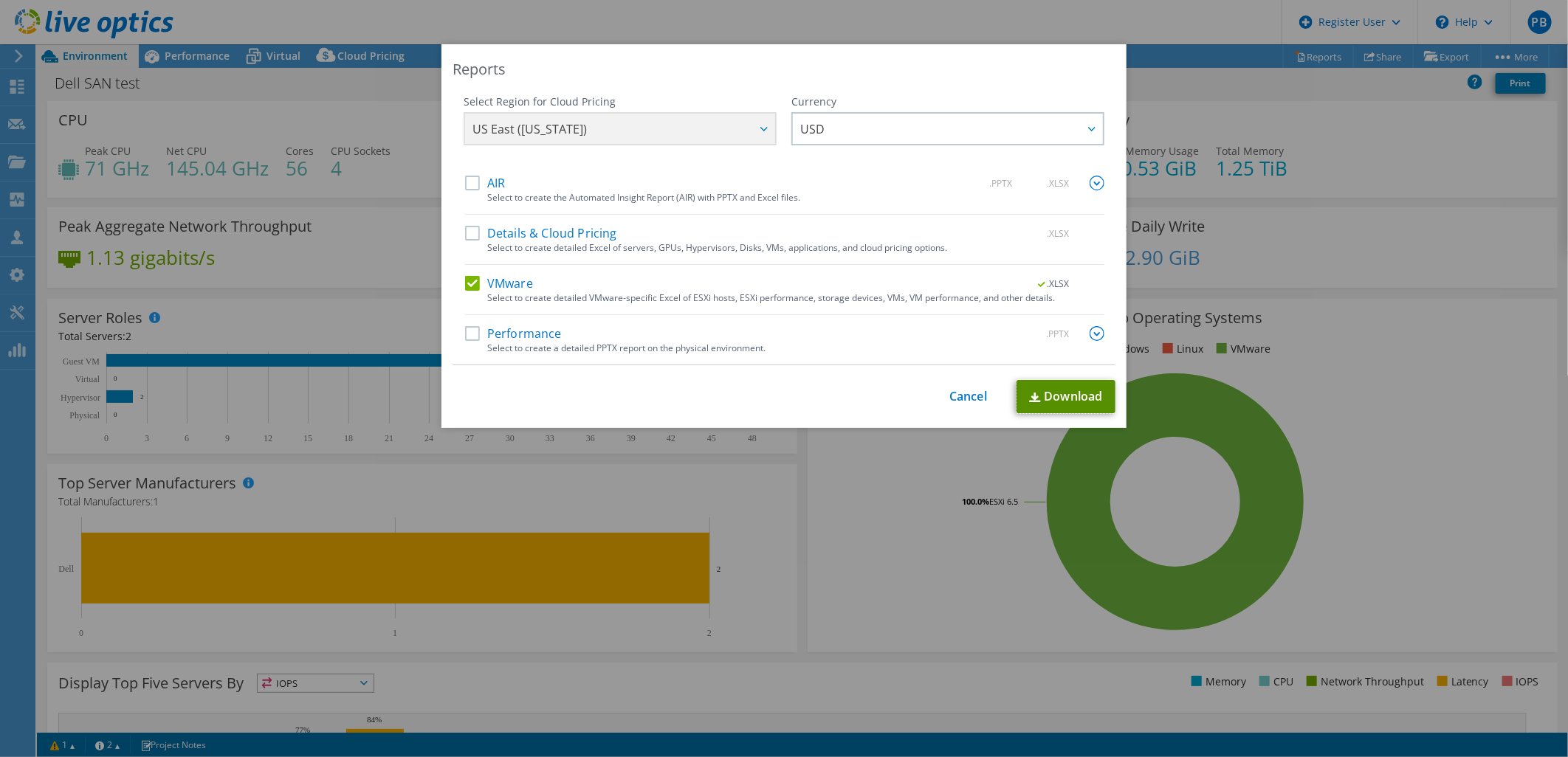
click at [1067, 400] on link "Download" at bounding box center [1066, 396] width 99 height 33
drag, startPoint x: 960, startPoint y: 402, endPoint x: 934, endPoint y: 378, distance: 35.4
click at [960, 401] on link "Cancel" at bounding box center [968, 397] width 37 height 14
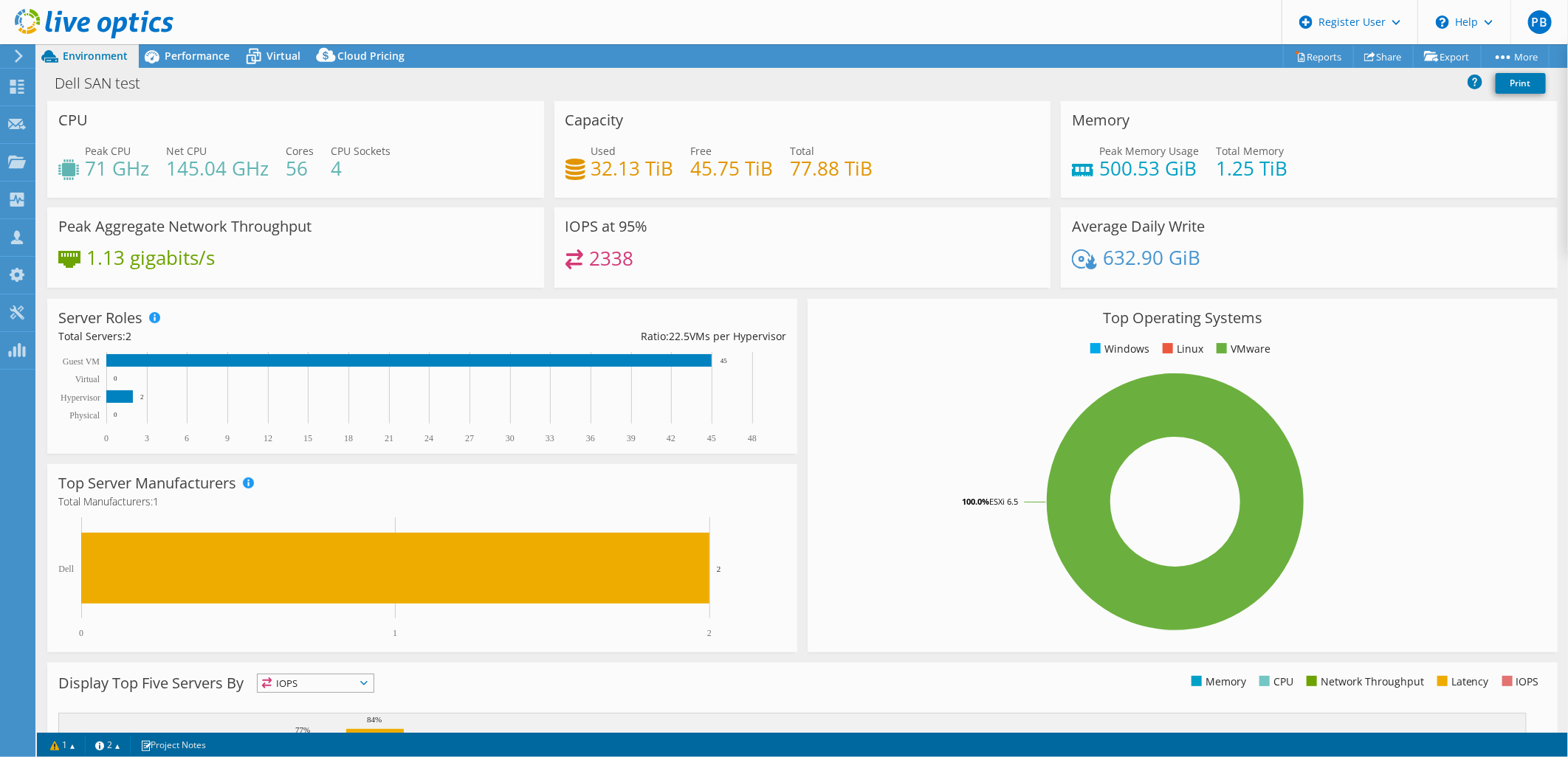
click at [198, 52] on span "Performance" at bounding box center [197, 56] width 65 height 14
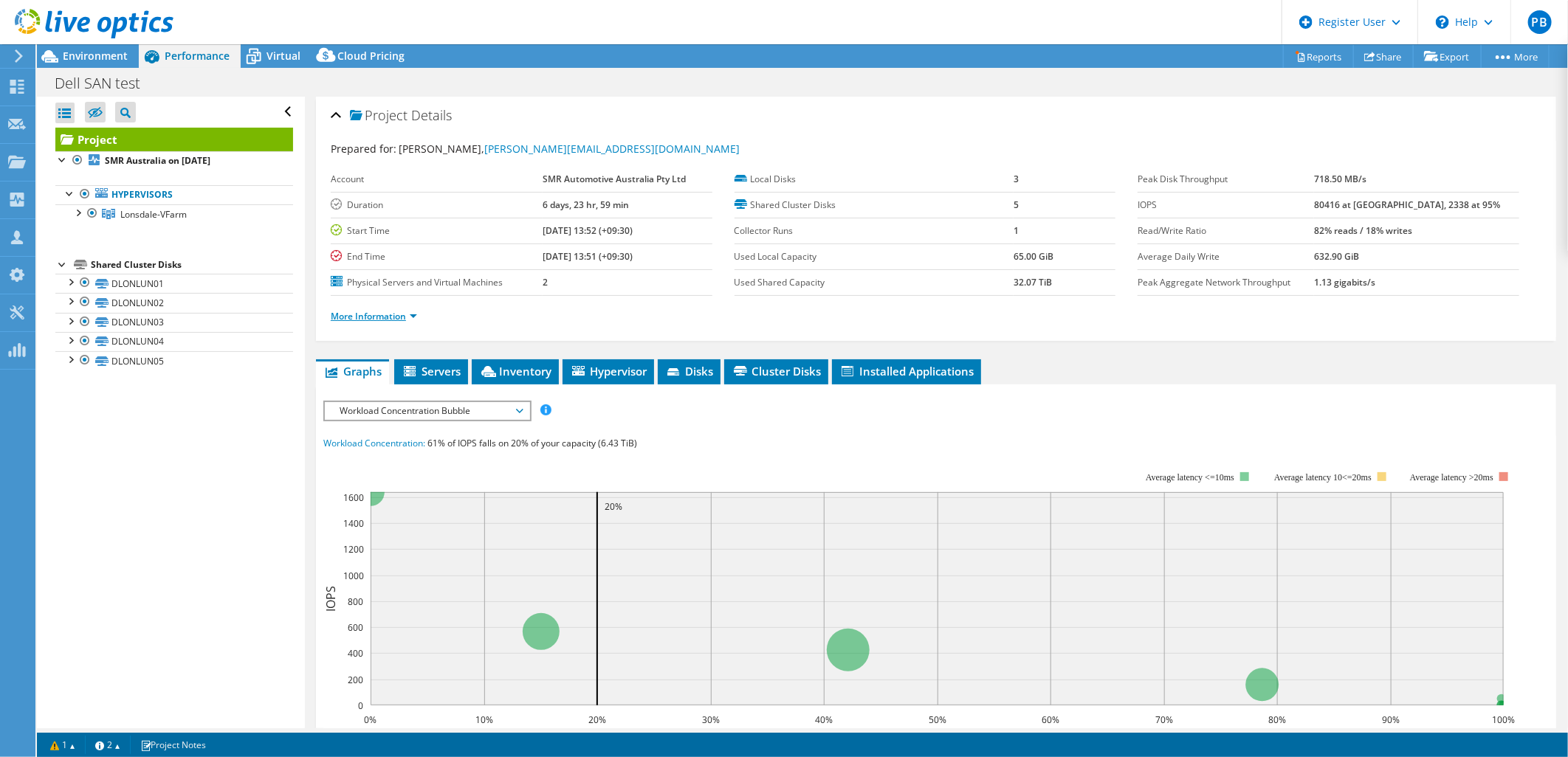
click at [388, 313] on link "More Information" at bounding box center [373, 316] width 86 height 12
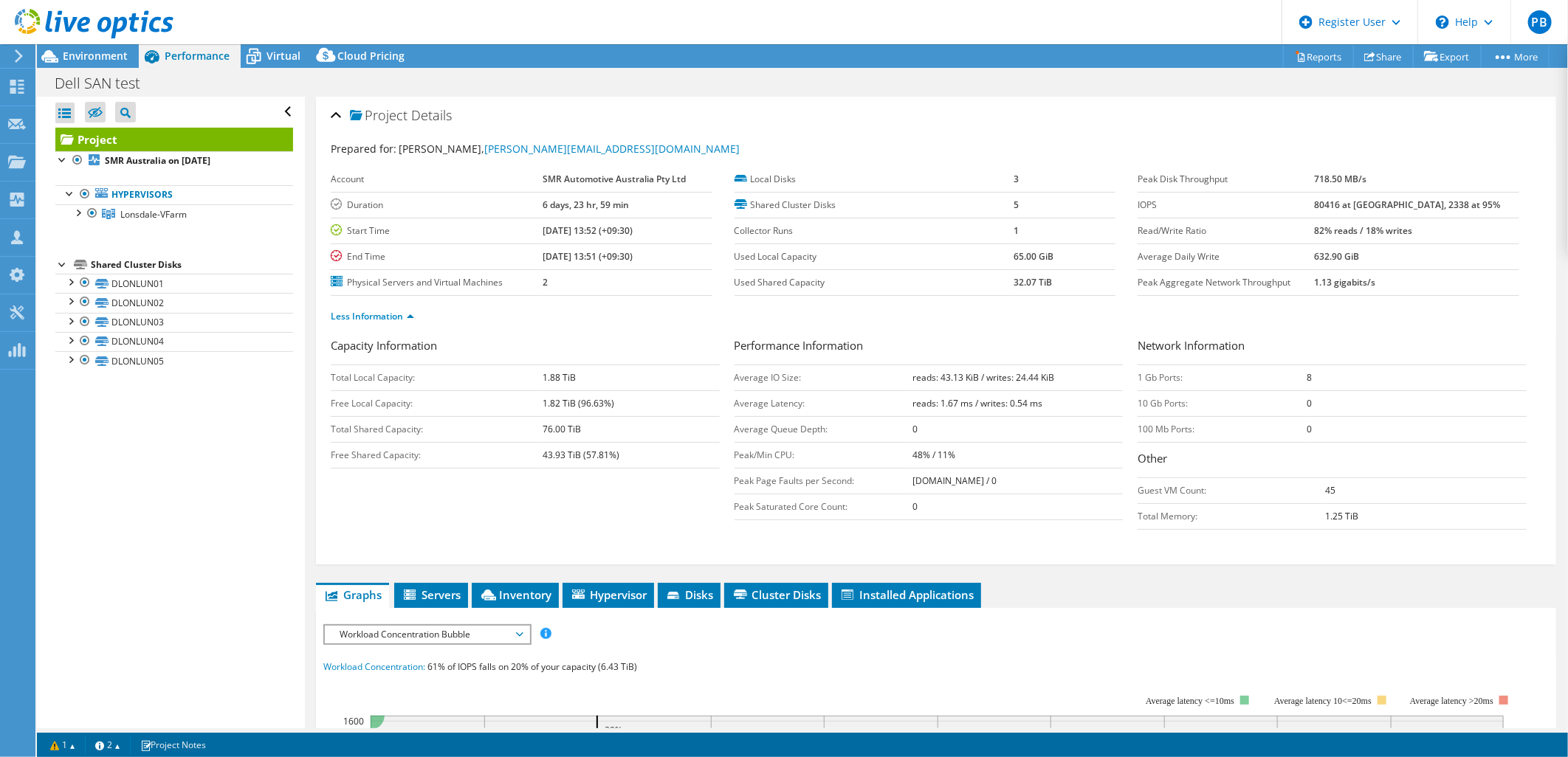
click at [85, 46] on div at bounding box center [86, 25] width 174 height 50
click at [97, 45] on div at bounding box center [86, 25] width 174 height 50
click at [97, 49] on span "Environment" at bounding box center [94, 56] width 65 height 14
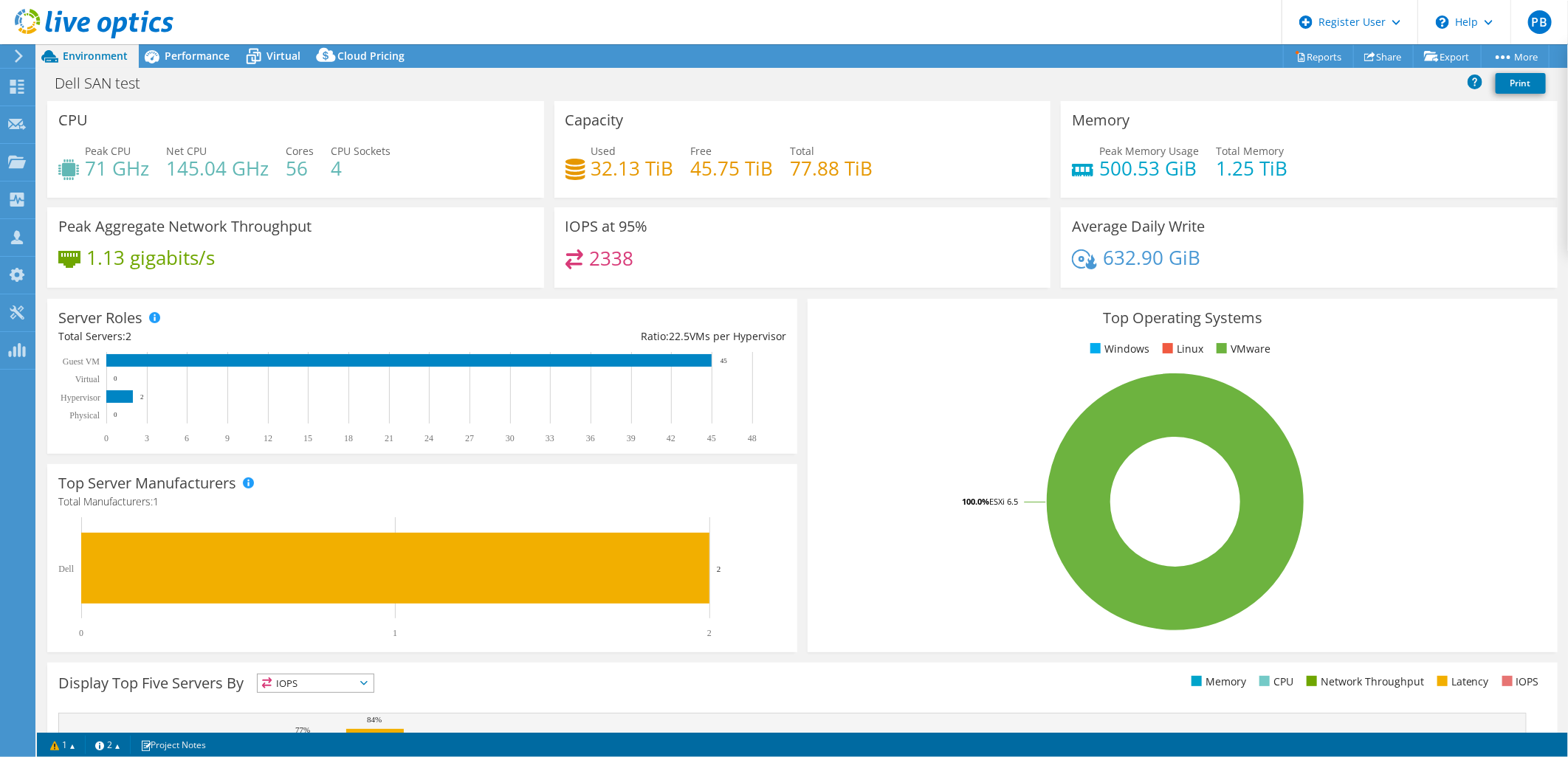
scroll to position [82, 0]
click at [171, 53] on span "Performance" at bounding box center [197, 56] width 65 height 14
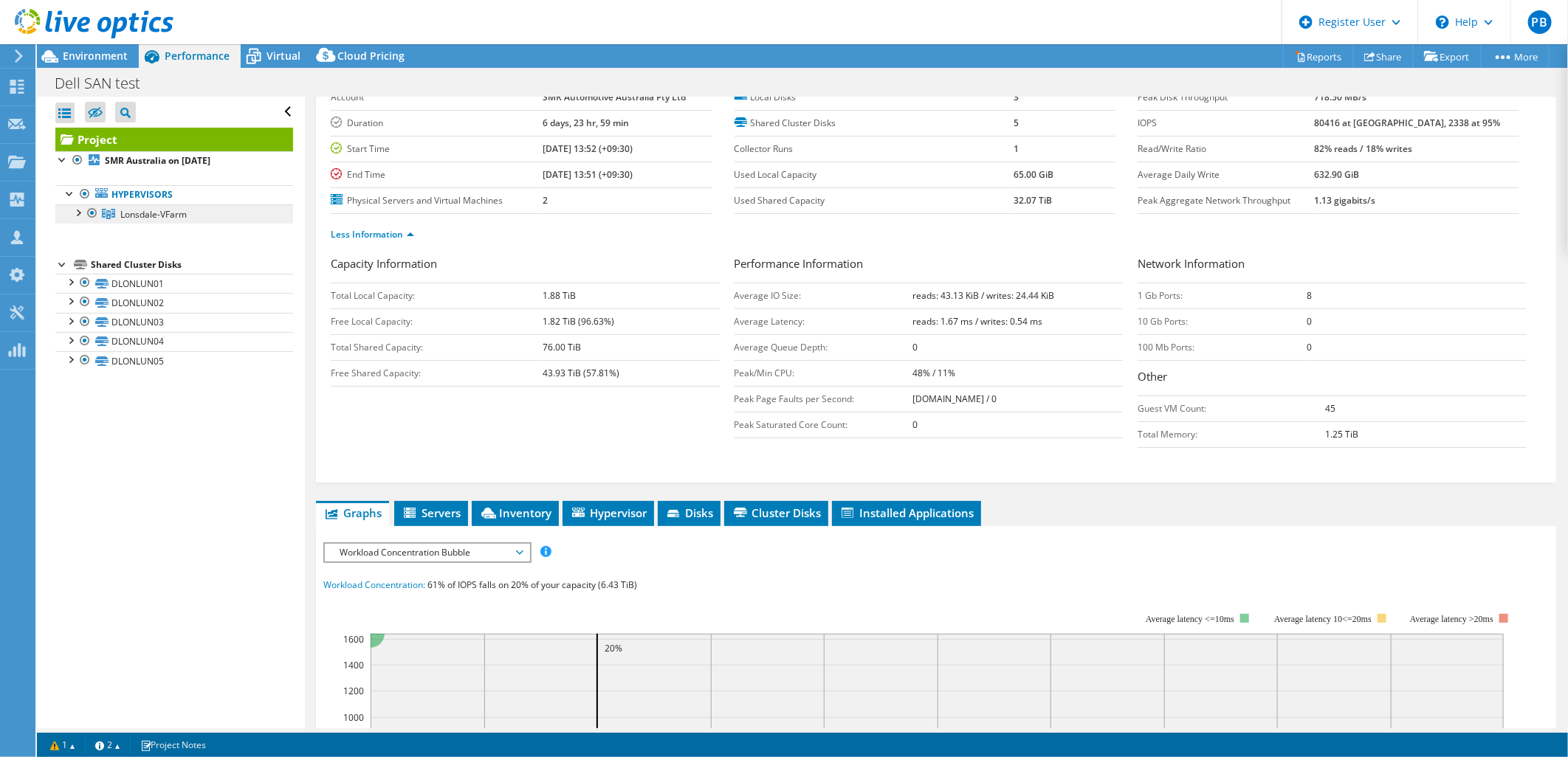
click at [161, 211] on span "Lonsdale-VFarm" at bounding box center [153, 215] width 67 height 12
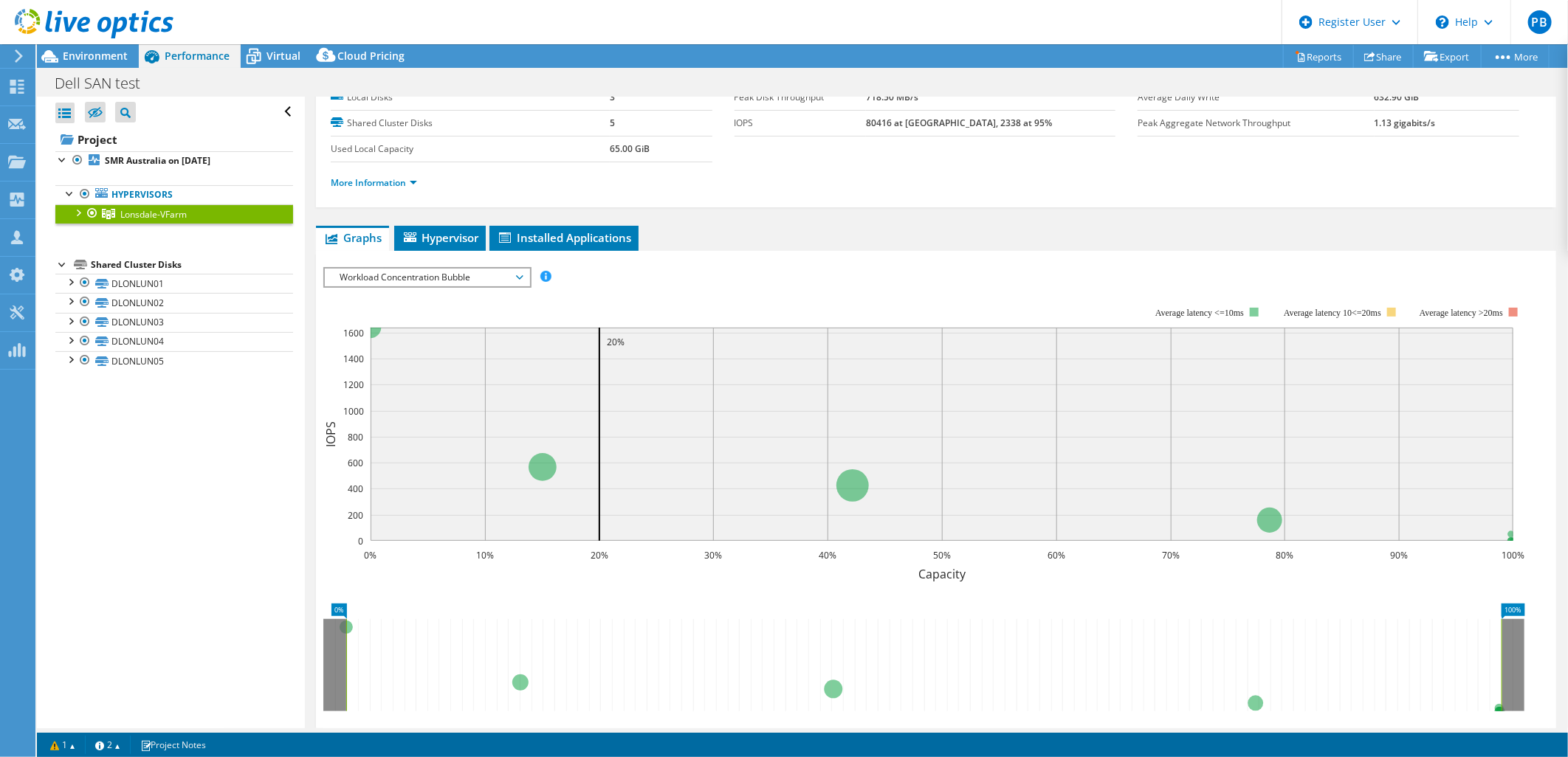
click at [75, 211] on div at bounding box center [78, 212] width 15 height 15
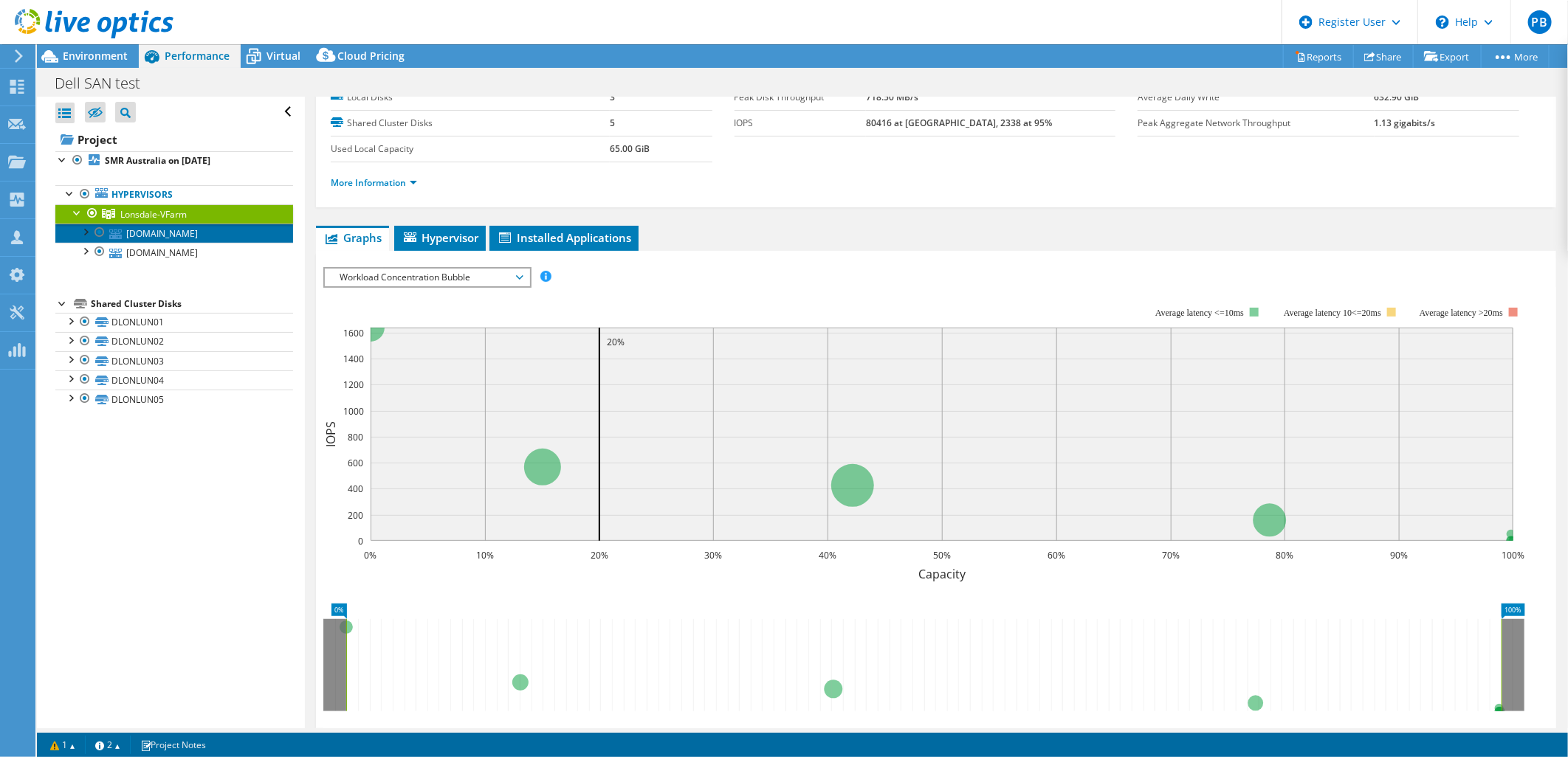
click at [246, 236] on link "[DOMAIN_NAME]" at bounding box center [174, 233] width 238 height 20
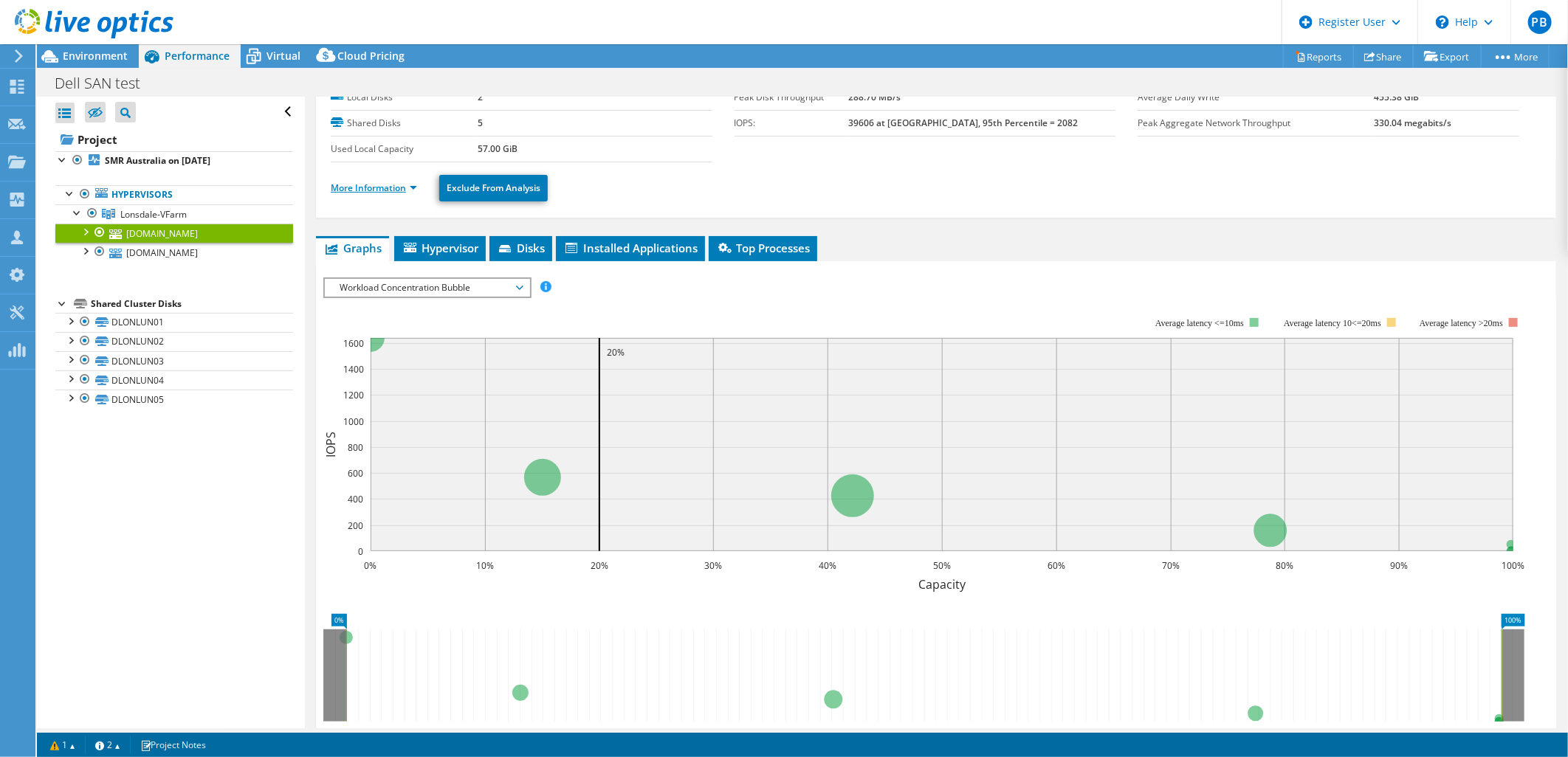
click at [379, 189] on link "More Information" at bounding box center [373, 188] width 86 height 12
